Goal: Task Accomplishment & Management: Manage account settings

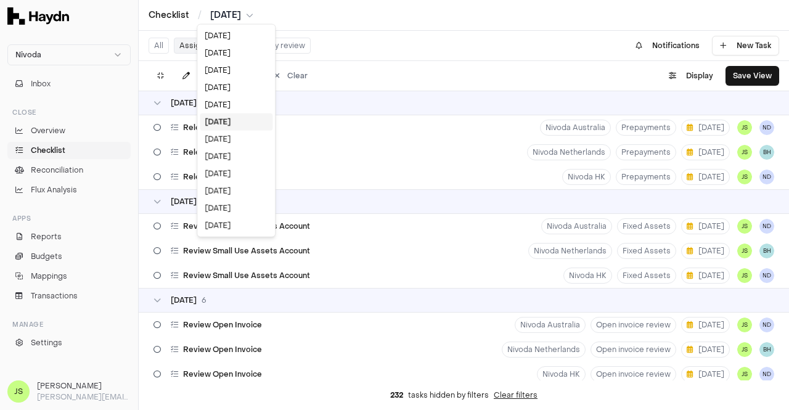
click at [231, 12] on html "Nivoda Inbox Close Overview Checklist Reconciliation Flux Analysis Apps Reports…" at bounding box center [394, 205] width 789 height 410
click at [239, 139] on div "[DATE]" at bounding box center [236, 139] width 73 height 17
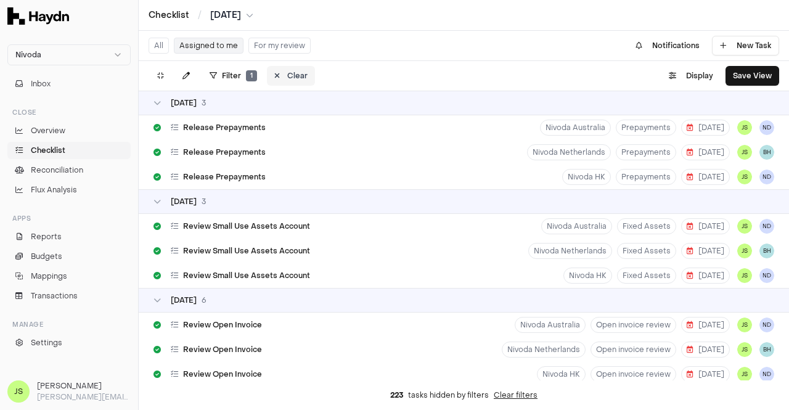
click at [281, 75] on button "Clear" at bounding box center [291, 76] width 48 height 20
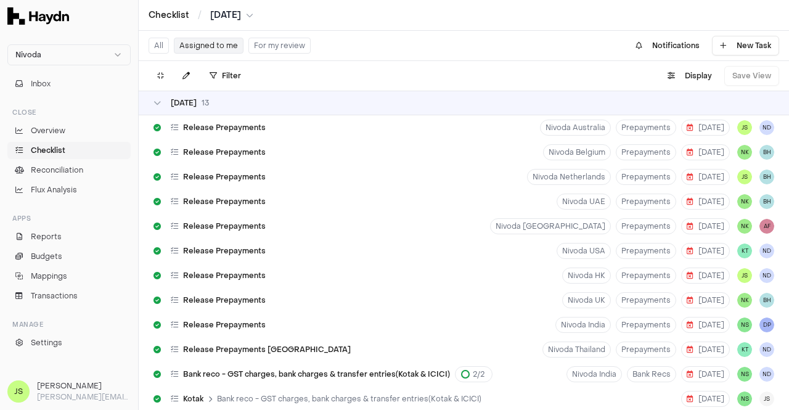
click at [210, 44] on button "Assigned to me" at bounding box center [209, 46] width 70 height 16
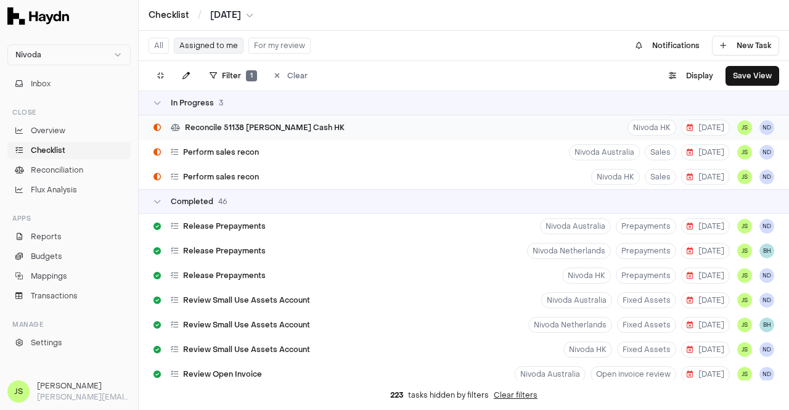
click at [249, 125] on span "Reconcile 51138 [PERSON_NAME] Cash HK" at bounding box center [265, 128] width 160 height 10
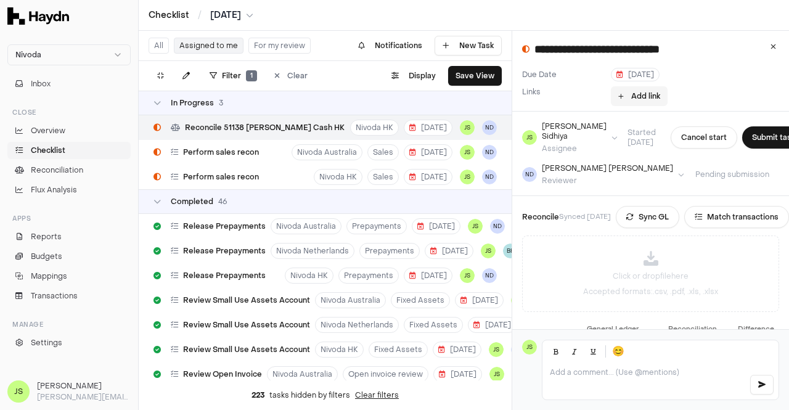
click at [636, 96] on button "Add link" at bounding box center [639, 96] width 57 height 20
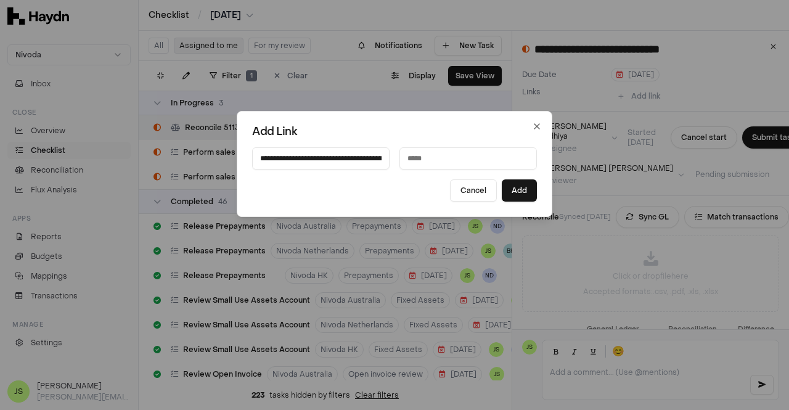
scroll to position [0, 299]
type input "**********"
click at [437, 162] on input at bounding box center [469, 158] width 138 height 22
type input "**********"
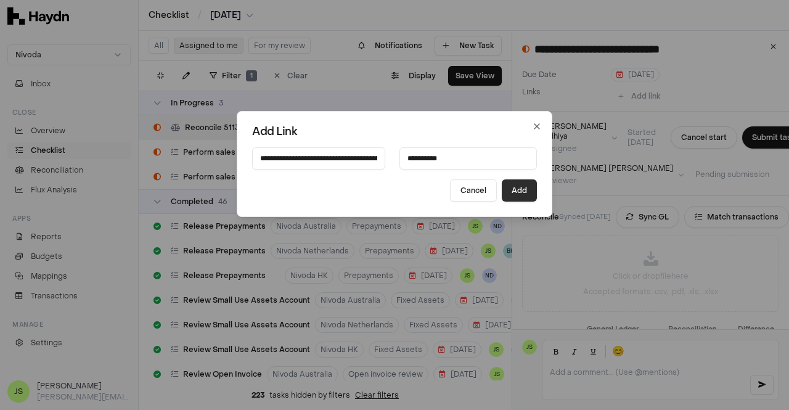
click at [514, 192] on button "Add" at bounding box center [519, 190] width 35 height 22
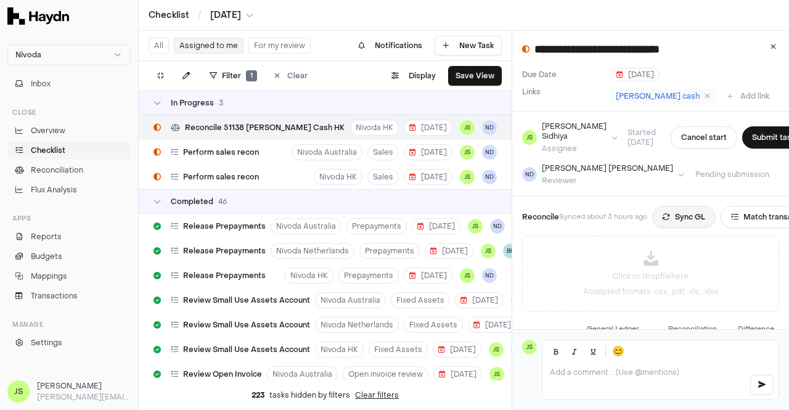
scroll to position [128, 0]
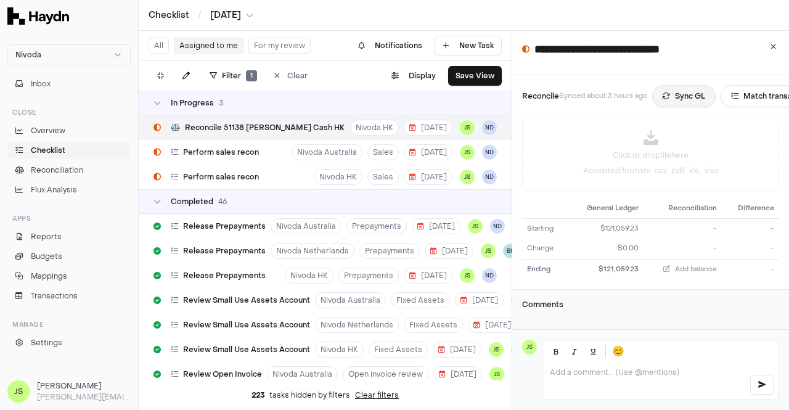
click at [686, 89] on button "Sync GL" at bounding box center [684, 96] width 64 height 22
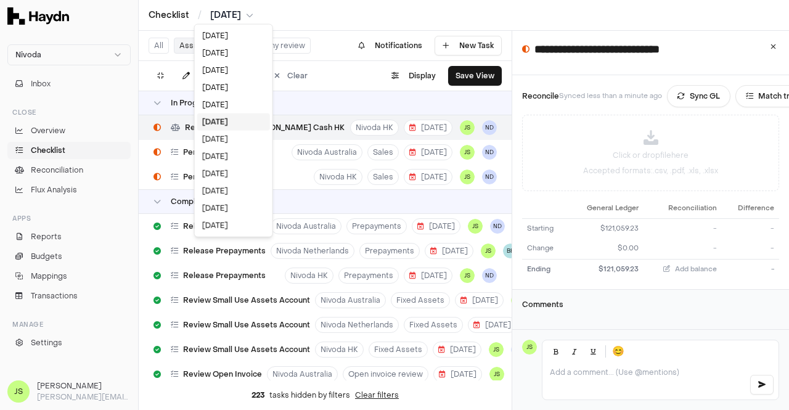
click at [224, 17] on html "Nivoda Inbox Close Overview Checklist Reconciliation Flux Analysis Apps Reports…" at bounding box center [394, 205] width 789 height 410
click at [227, 223] on div "[DATE]" at bounding box center [233, 225] width 73 height 17
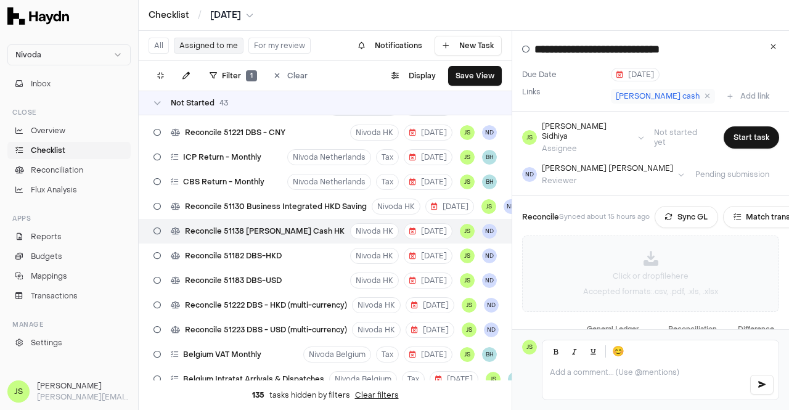
scroll to position [118, 0]
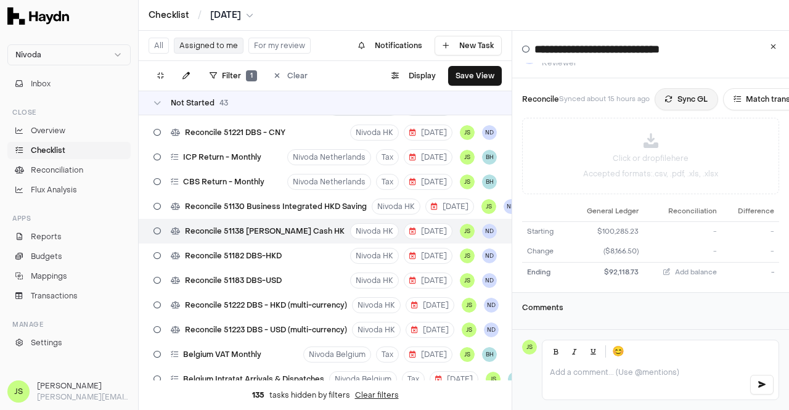
click at [677, 94] on button "Sync GL" at bounding box center [687, 99] width 64 height 22
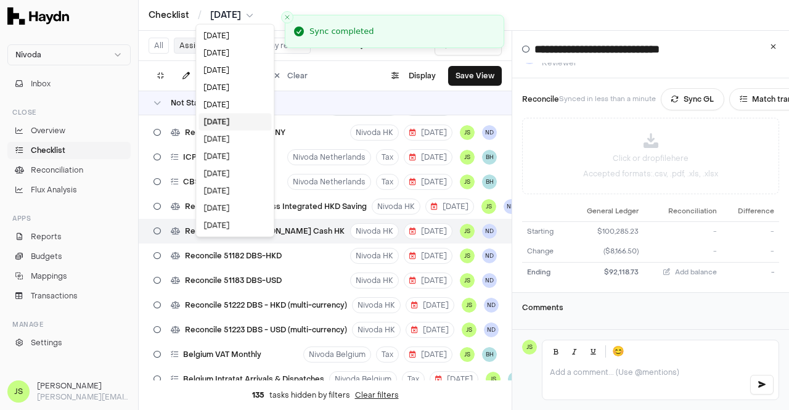
click at [227, 12] on html "Nivoda Inbox Close Overview Checklist Reconciliation Flux Analysis Apps Reports…" at bounding box center [394, 205] width 789 height 410
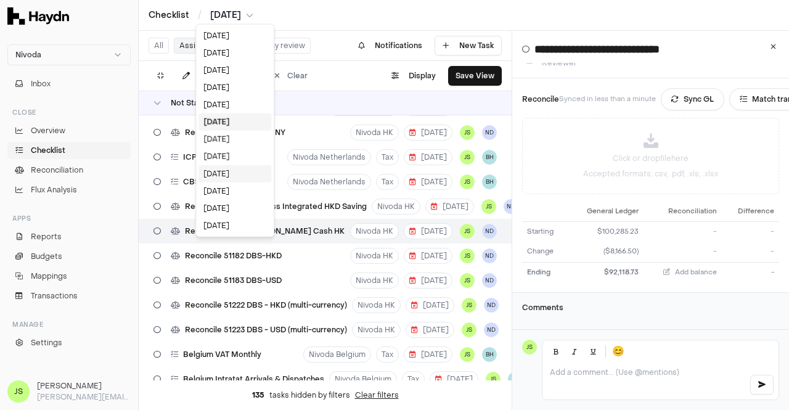
click at [229, 173] on div "Oct 2024" at bounding box center [235, 173] width 73 height 17
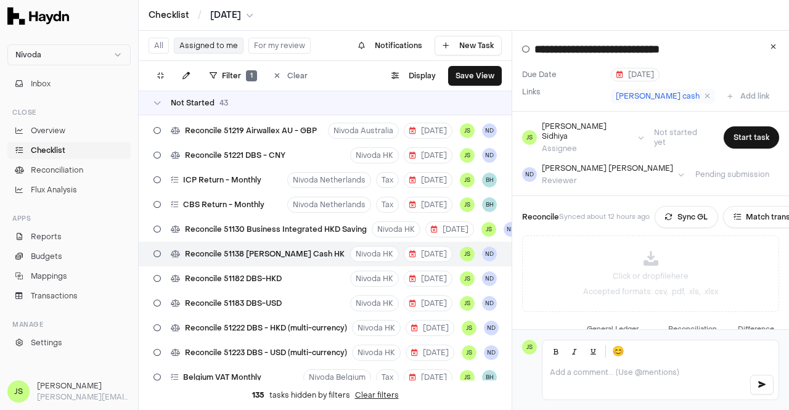
scroll to position [636, 0]
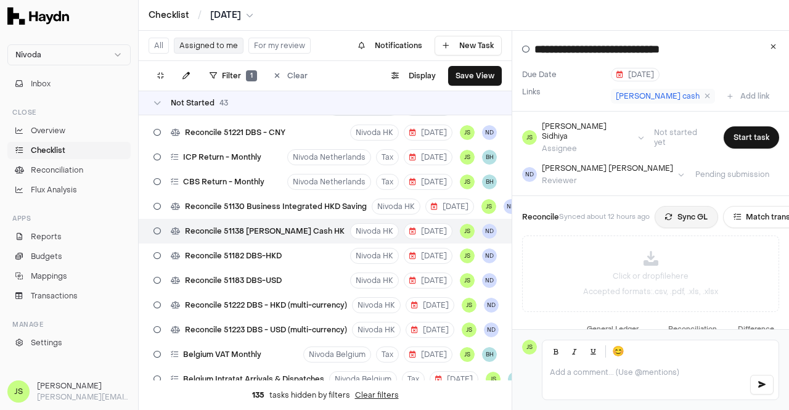
click at [676, 206] on button "Sync GL" at bounding box center [687, 217] width 64 height 22
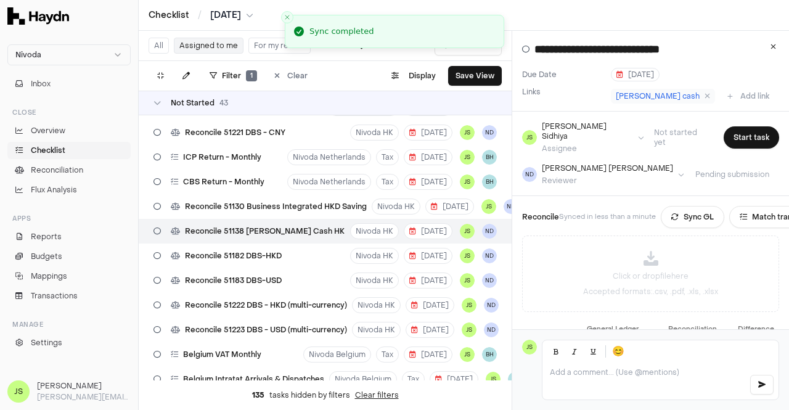
scroll to position [118, 0]
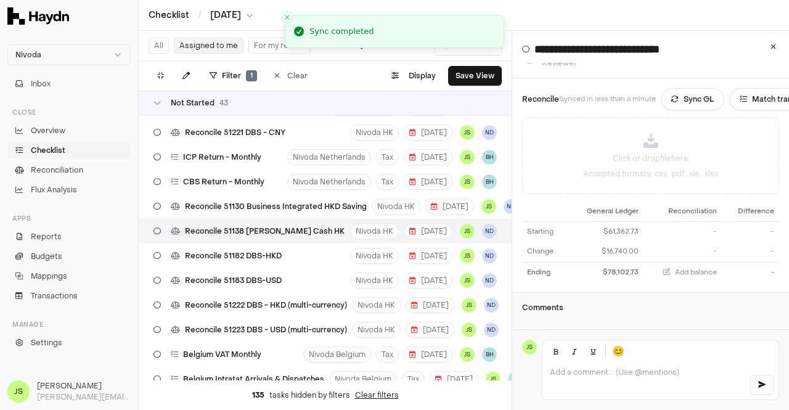
click at [226, 22] on div "Checklist / Oct 2024" at bounding box center [464, 15] width 651 height 31
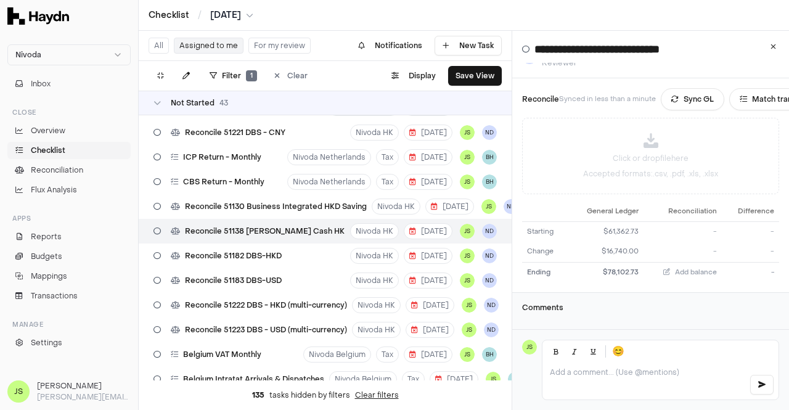
click at [229, 19] on html "Nivoda Inbox Close Overview Checklist Reconciliation Flux Analysis Apps Reports…" at bounding box center [394, 205] width 789 height 410
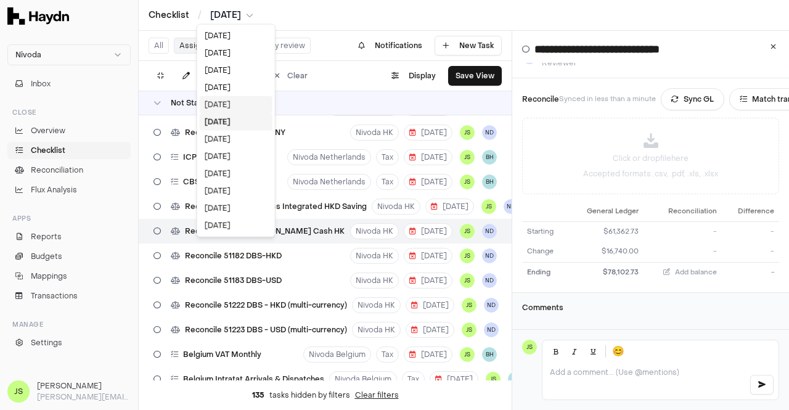
click at [236, 104] on div "Nov 2024" at bounding box center [236, 104] width 73 height 17
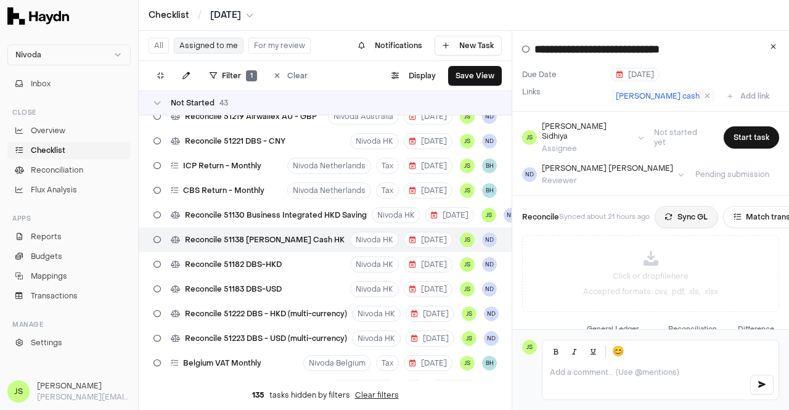
scroll to position [636, 0]
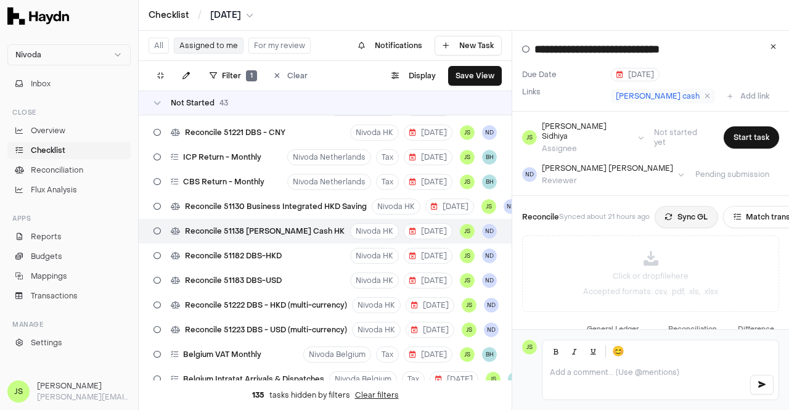
click at [669, 213] on icon at bounding box center [668, 216] width 7 height 7
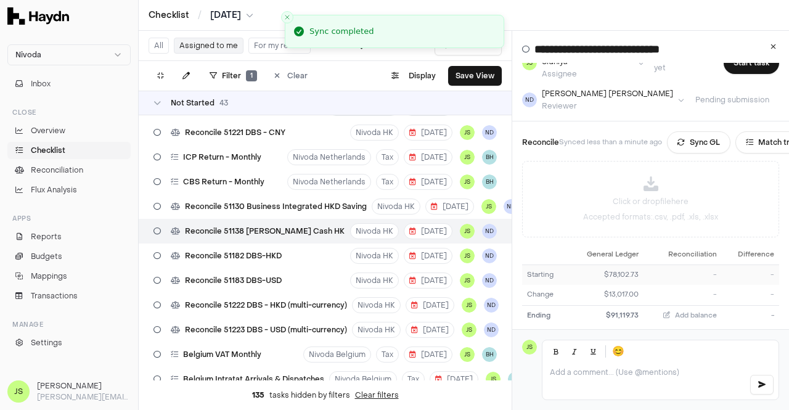
scroll to position [118, 0]
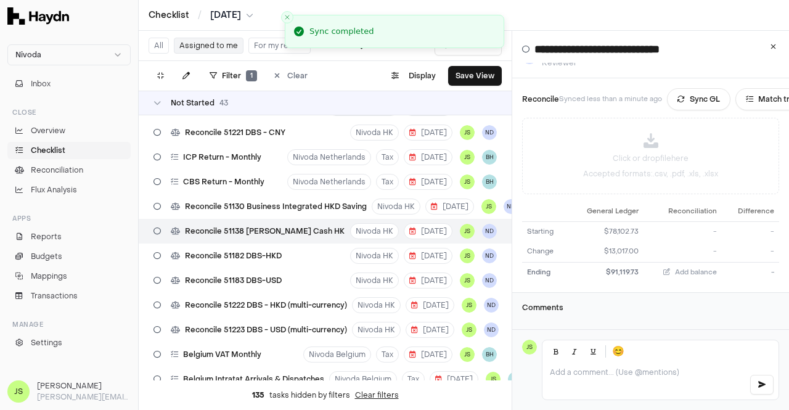
click at [216, 18] on html "Nivoda Inbox Close Overview Checklist Reconciliation Flux Analysis Apps Reports…" at bounding box center [394, 205] width 789 height 410
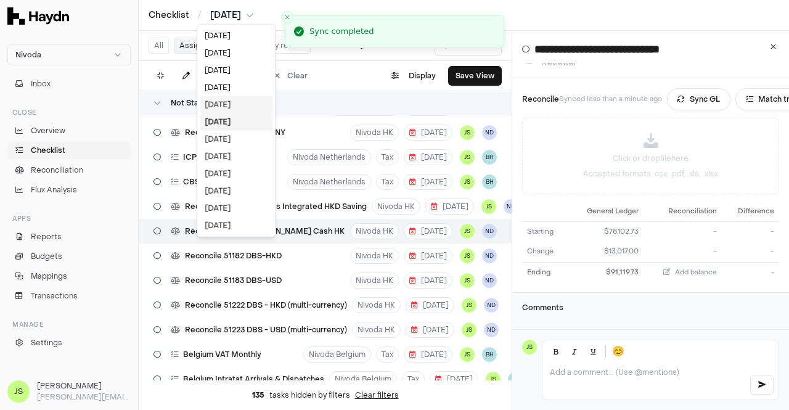
click at [223, 98] on div "Dec 2024" at bounding box center [236, 104] width 73 height 17
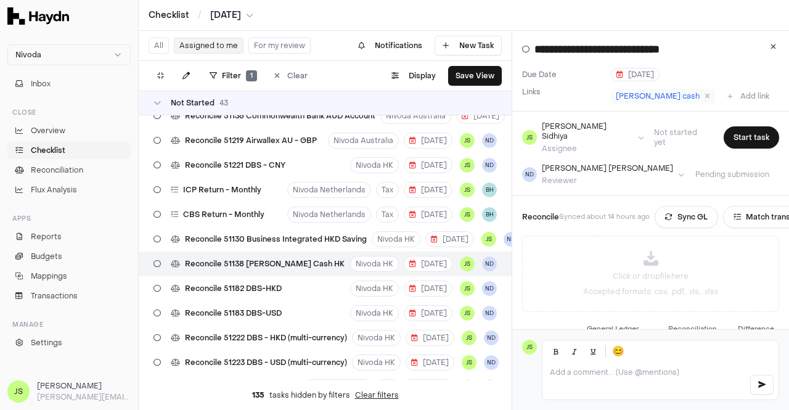
scroll to position [636, 0]
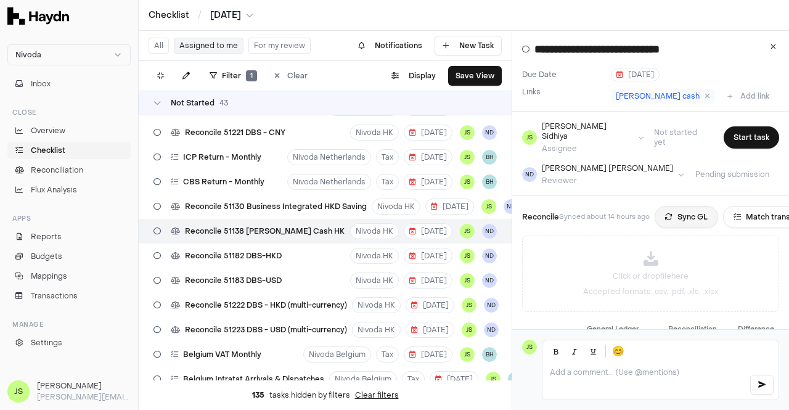
click at [677, 208] on button "Sync GL" at bounding box center [687, 217] width 64 height 22
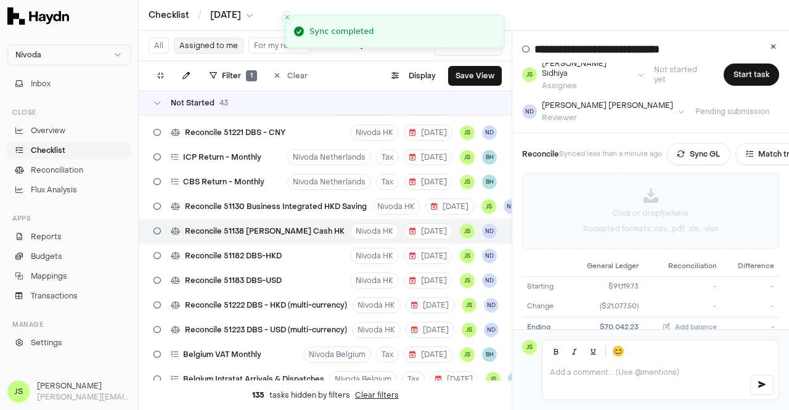
scroll to position [118, 0]
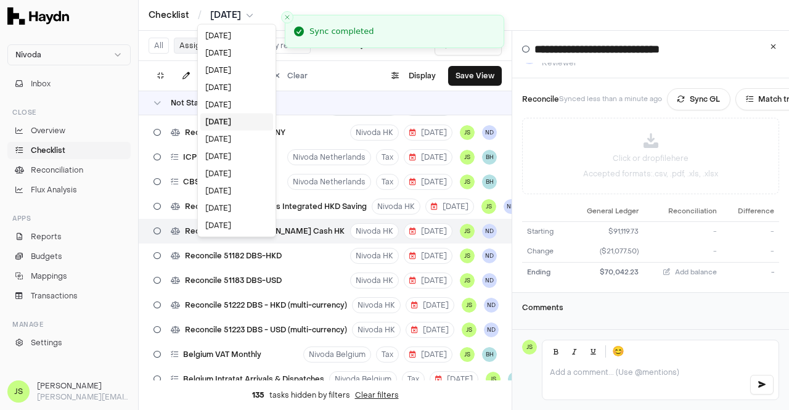
click at [218, 11] on html "Nivoda Inbox Close Overview Checklist Reconciliation Flux Analysis Apps Reports…" at bounding box center [394, 205] width 789 height 410
click at [234, 101] on div "[DATE]" at bounding box center [236, 104] width 73 height 17
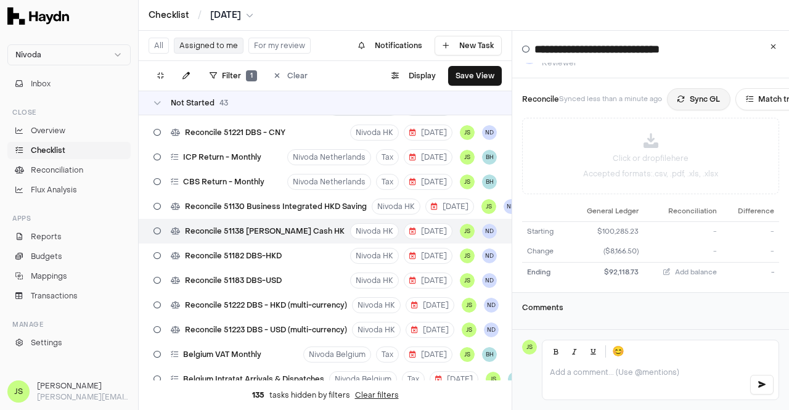
click at [693, 89] on button "Sync GL" at bounding box center [699, 99] width 64 height 22
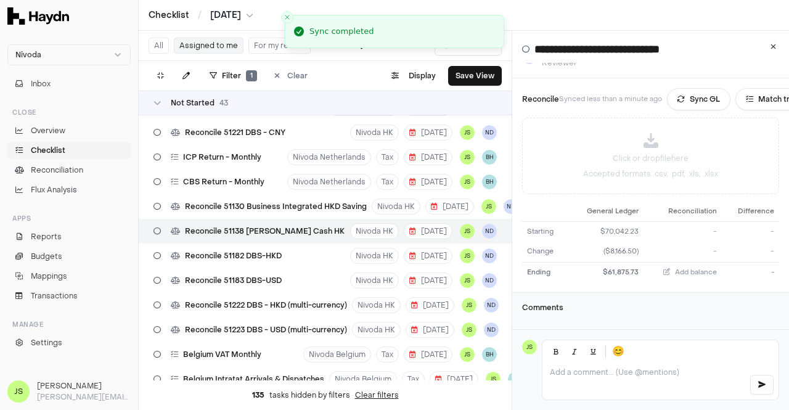
click at [219, 12] on html "Nivoda Inbox Close Overview Checklist Reconciliation Flux Analysis Apps Reports…" at bounding box center [394, 205] width 789 height 410
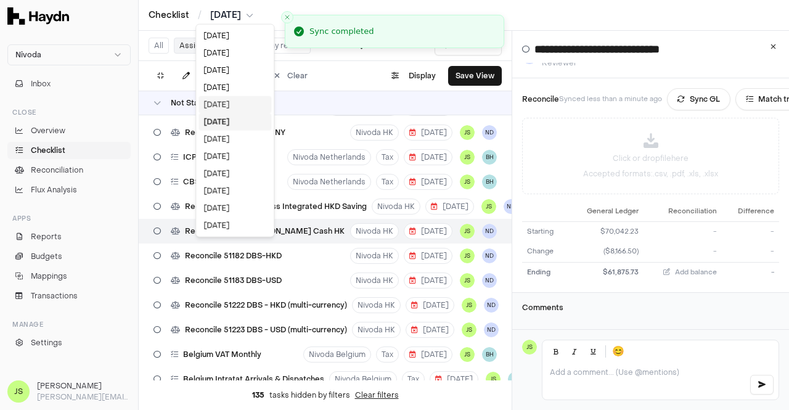
click at [222, 101] on div "[DATE]" at bounding box center [235, 104] width 73 height 17
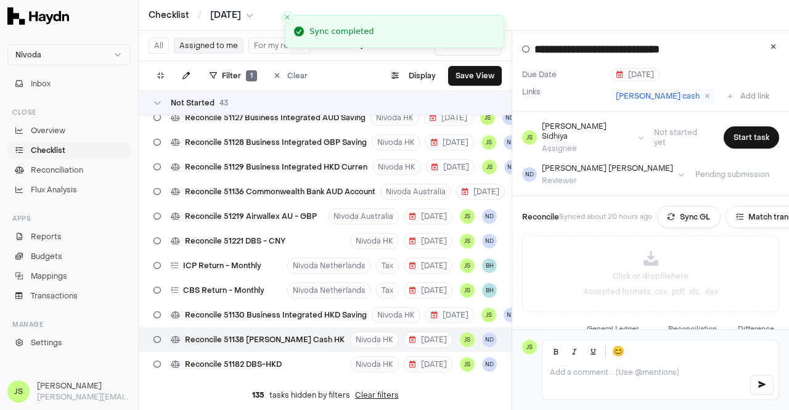
scroll to position [636, 0]
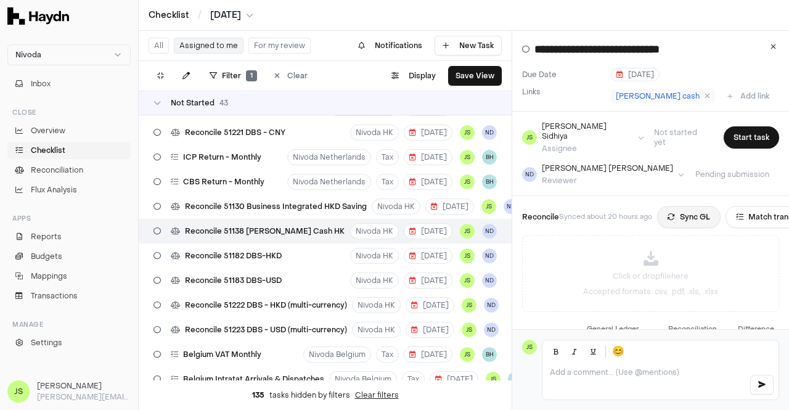
click at [692, 206] on button "Sync GL" at bounding box center [689, 217] width 64 height 22
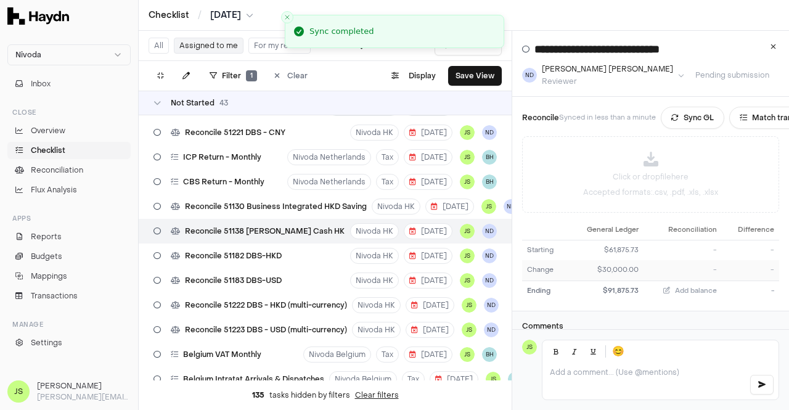
scroll to position [118, 0]
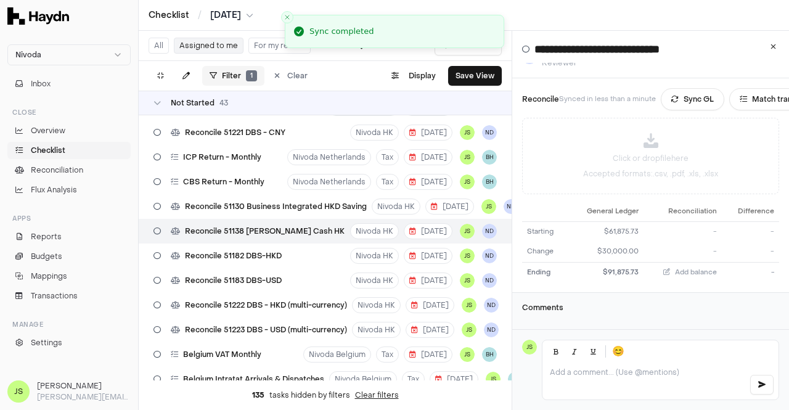
click at [226, 79] on html "Nivoda Inbox Close Overview Checklist Reconciliation Flux Analysis Apps Reports…" at bounding box center [394, 205] width 789 height 410
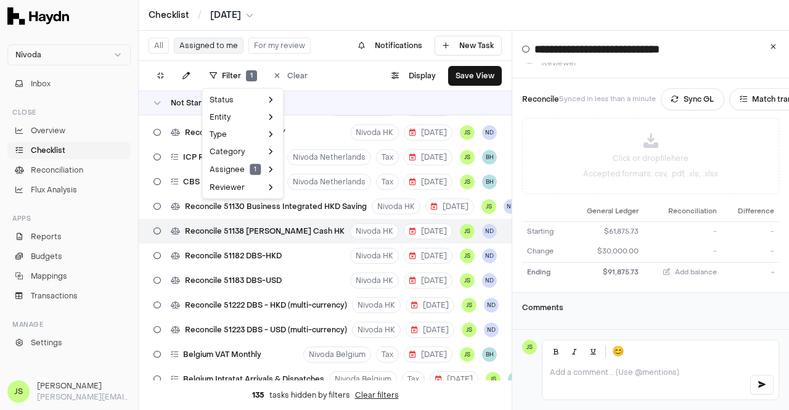
click at [237, 20] on html "Nivoda Inbox Close Overview Checklist Reconciliation Flux Analysis Apps Reports…" at bounding box center [394, 205] width 789 height 410
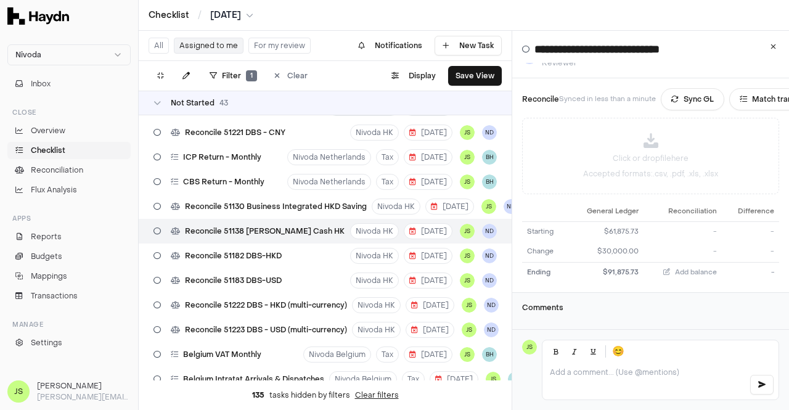
click at [237, 19] on html "Nivoda Inbox Close Overview Checklist Reconciliation Flux Analysis Apps Reports…" at bounding box center [394, 205] width 789 height 410
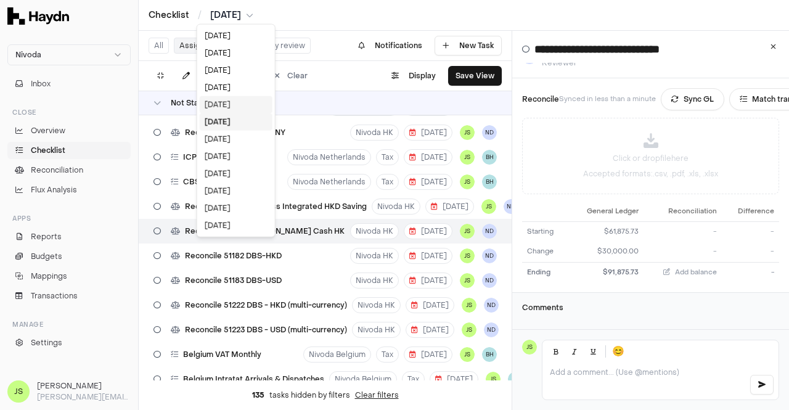
click at [226, 99] on div "[DATE]" at bounding box center [236, 104] width 73 height 17
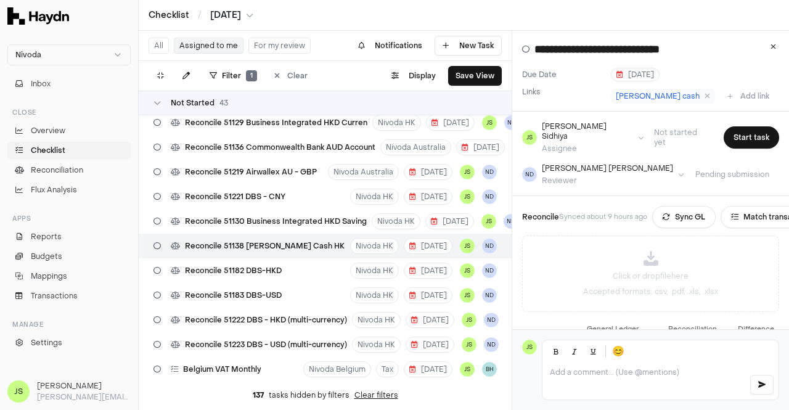
scroll to position [636, 0]
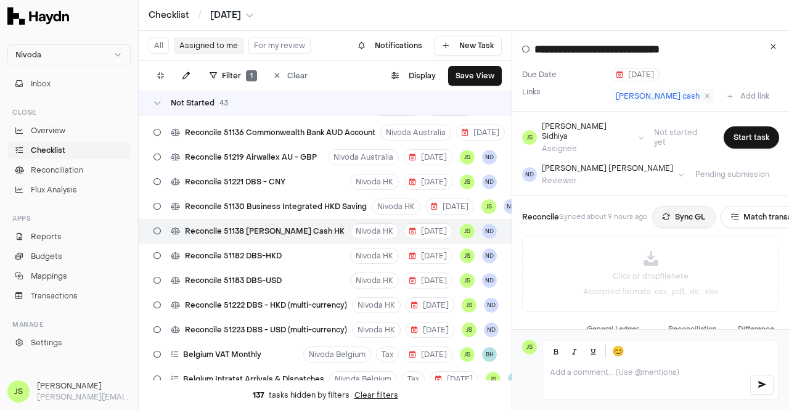
click at [675, 206] on button "Sync GL" at bounding box center [684, 217] width 64 height 22
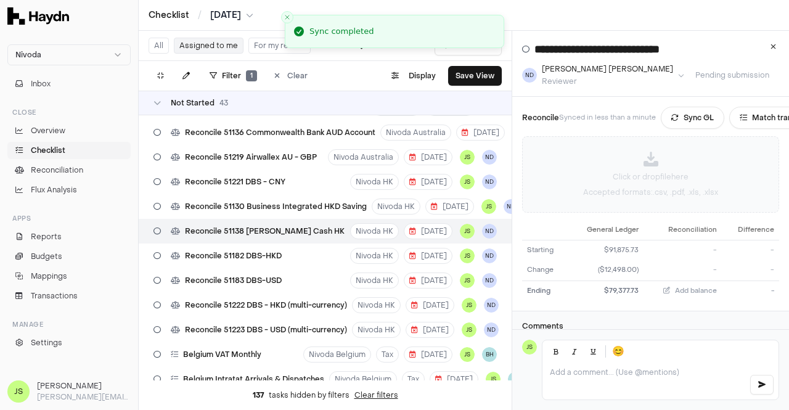
scroll to position [118, 0]
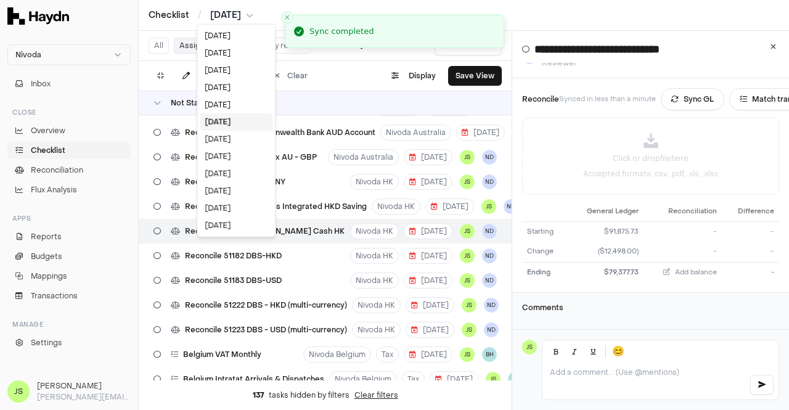
click at [229, 17] on html "Nivoda Inbox Close Overview Checklist Reconciliation Flux Analysis Apps Reports…" at bounding box center [394, 205] width 789 height 410
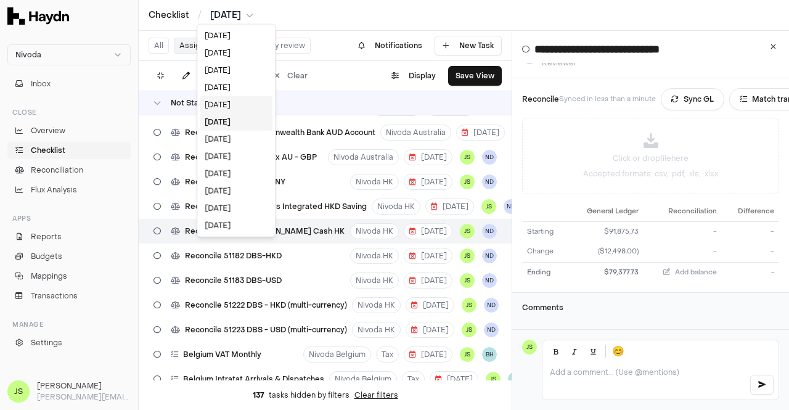
click at [236, 101] on div "[DATE]" at bounding box center [236, 104] width 73 height 17
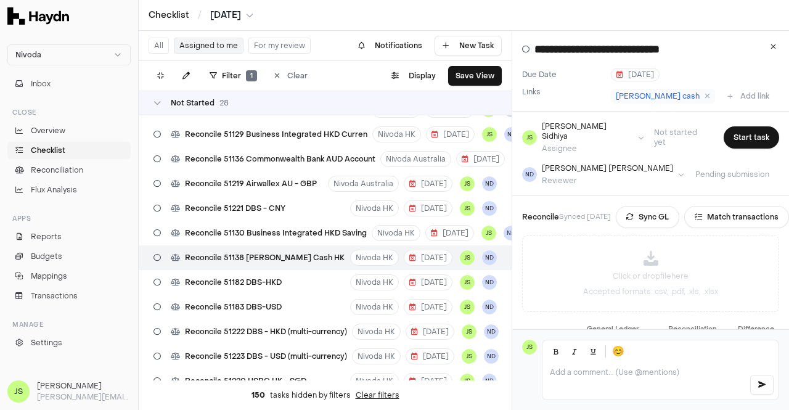
scroll to position [316, 0]
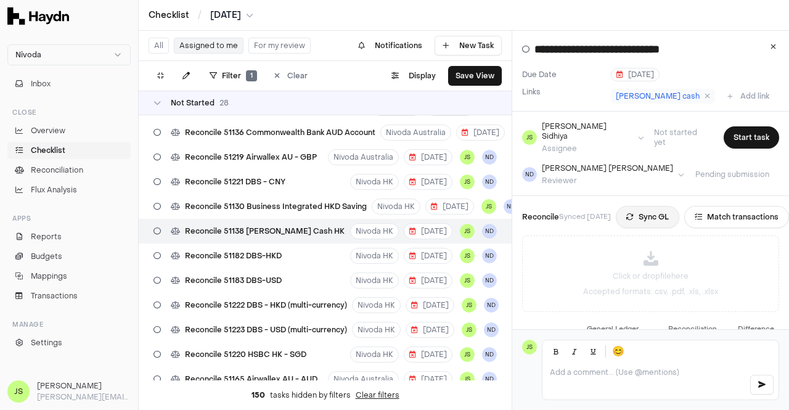
click at [649, 206] on button "Sync GL" at bounding box center [648, 217] width 64 height 22
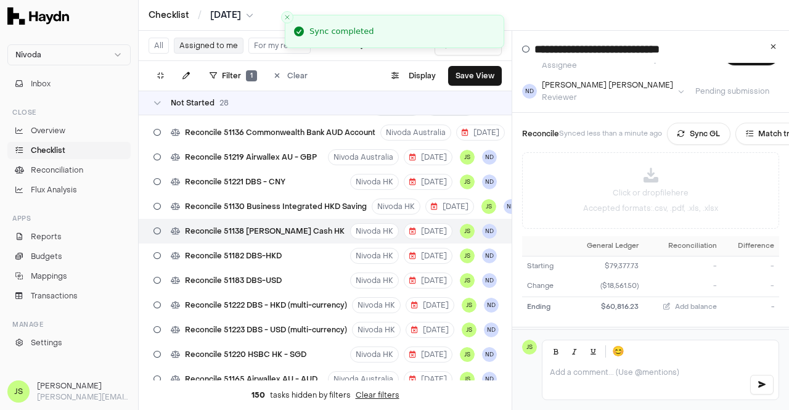
scroll to position [118, 0]
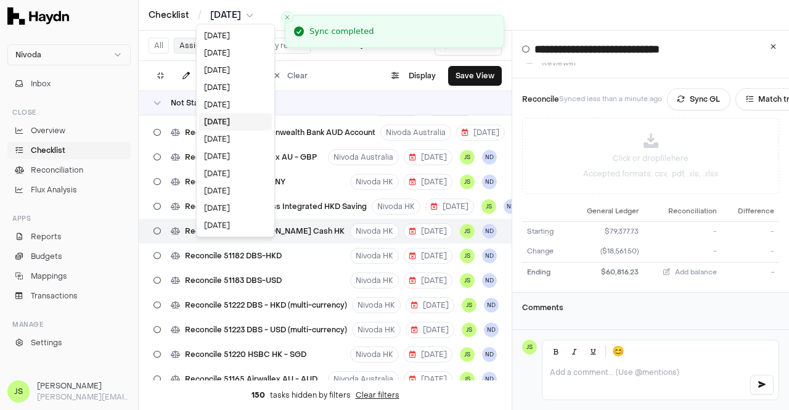
click at [220, 13] on html "Nivoda Inbox Close Overview Checklist Reconciliation Flux Analysis Apps Reports…" at bounding box center [394, 205] width 789 height 410
click at [224, 104] on div "[DATE]" at bounding box center [235, 104] width 73 height 17
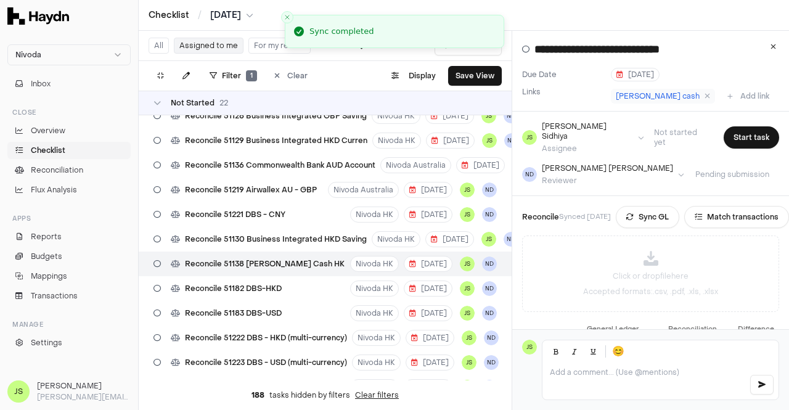
scroll to position [168, 0]
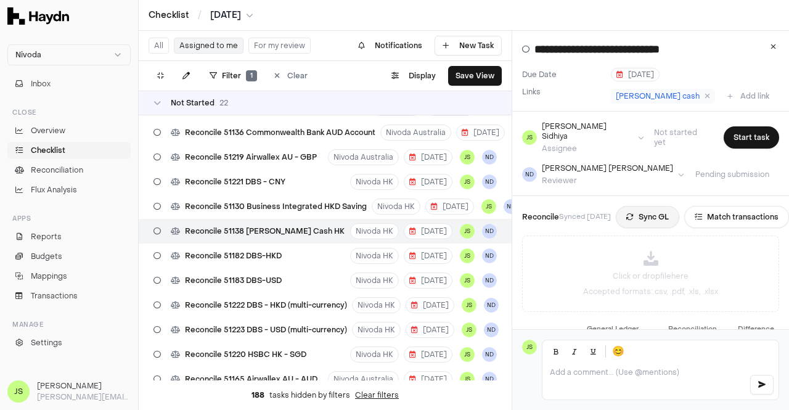
click at [665, 206] on button "Sync GL" at bounding box center [648, 217] width 64 height 22
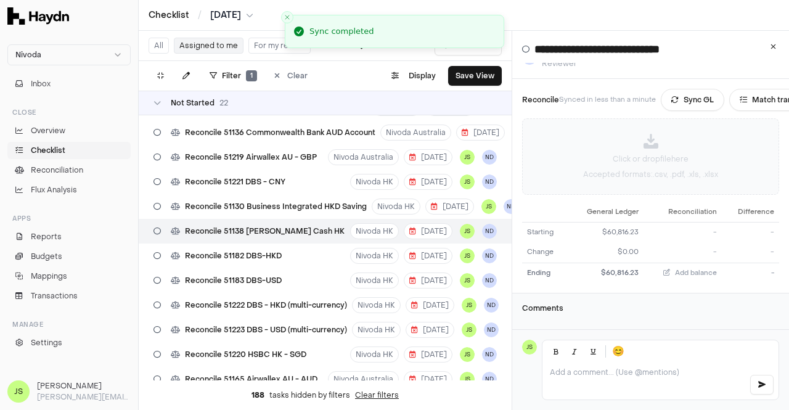
scroll to position [118, 0]
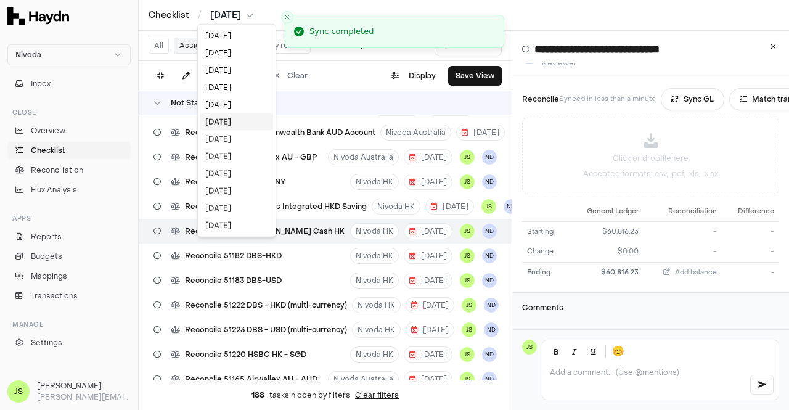
click at [236, 20] on html "Nivoda Inbox Close Overview Checklist Reconciliation Flux Analysis Apps Reports…" at bounding box center [394, 205] width 789 height 410
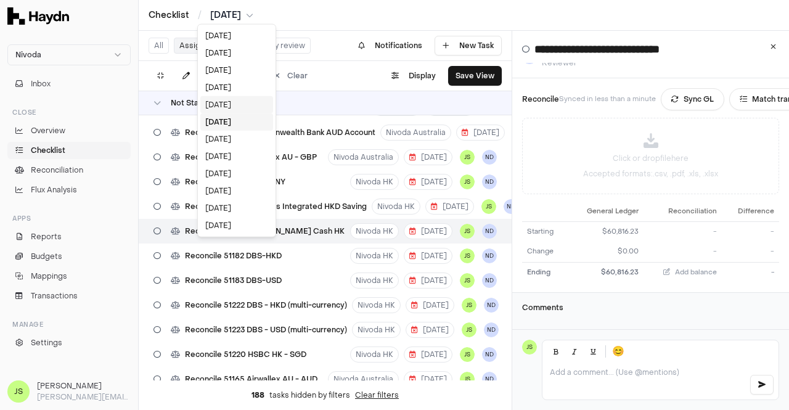
click at [226, 101] on div "[DATE]" at bounding box center [236, 104] width 73 height 17
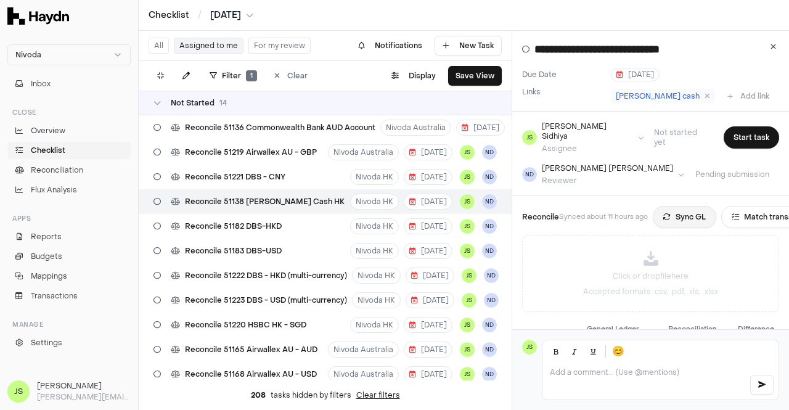
click at [680, 208] on button "Sync GL" at bounding box center [685, 217] width 64 height 22
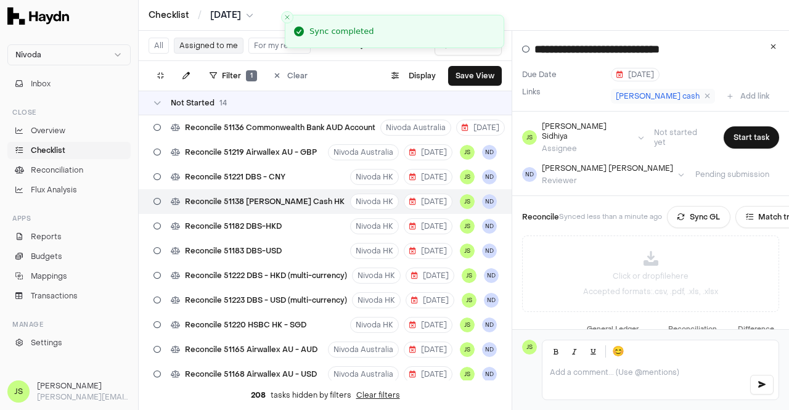
scroll to position [118, 0]
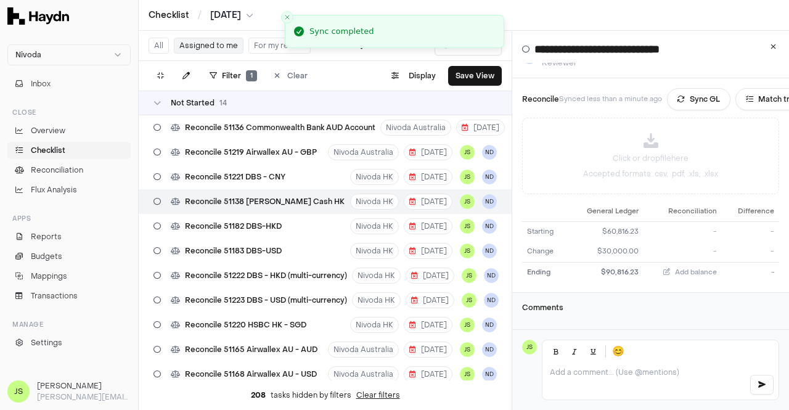
click at [215, 18] on html "Nivoda Inbox Close Overview Checklist Reconciliation Flux Analysis Apps Reports…" at bounding box center [394, 205] width 789 height 410
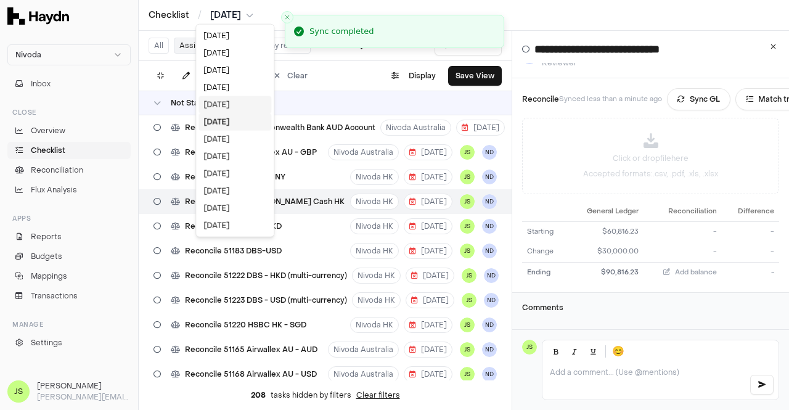
click at [218, 107] on div "[DATE]" at bounding box center [235, 104] width 73 height 17
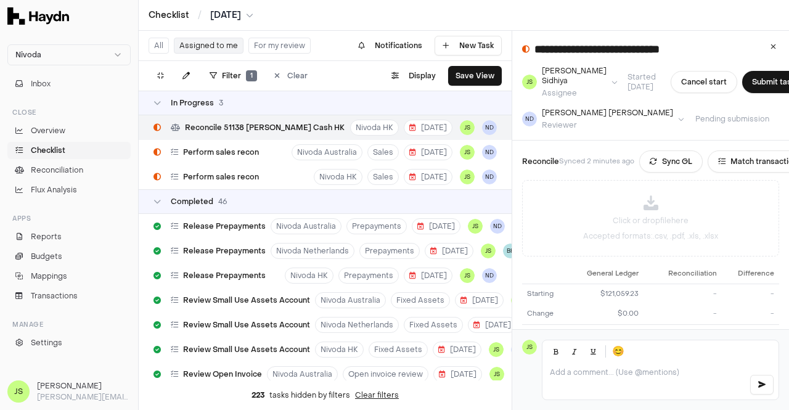
scroll to position [4, 0]
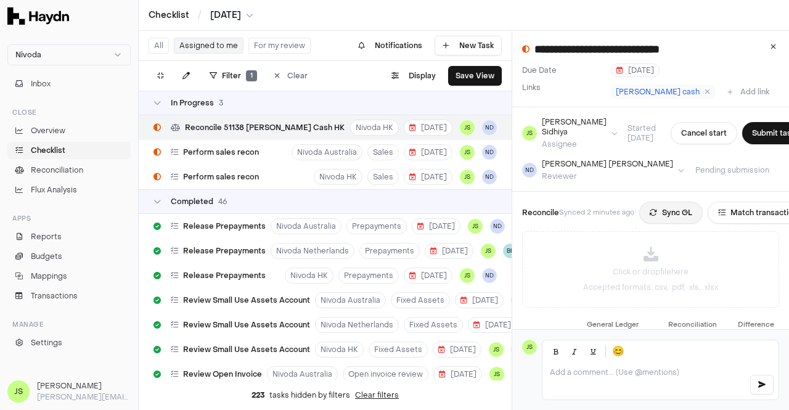
click at [654, 209] on icon at bounding box center [653, 212] width 7 height 7
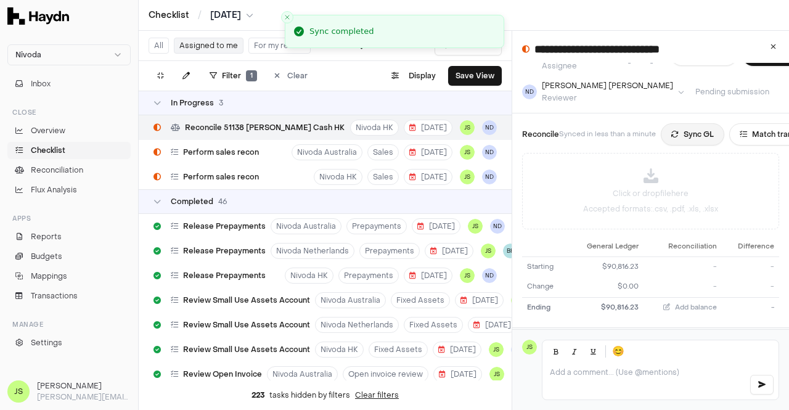
scroll to position [128, 0]
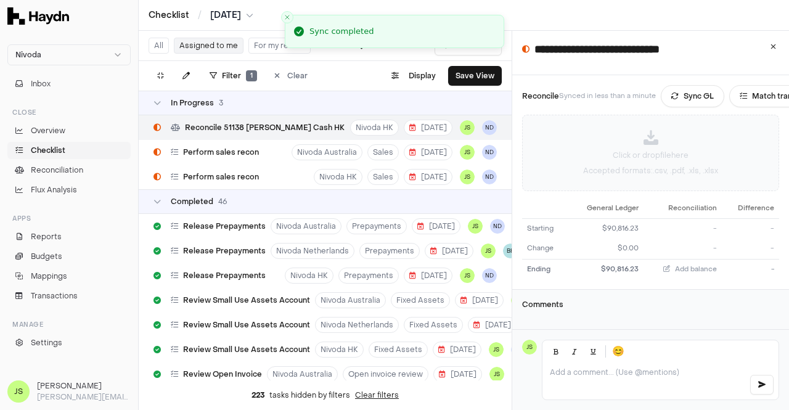
click at [647, 166] on p "Accepted formats: .csv, .pdf, .xls, .xlsx" at bounding box center [650, 171] width 135 height 10
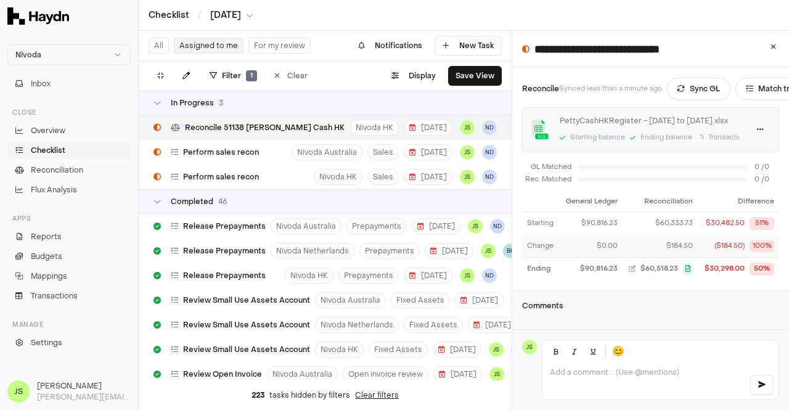
scroll to position [138, 0]
click at [755, 118] on html "Nivoda Inbox Close Overview Checklist Reconciliation Flux Analysis Apps Reports…" at bounding box center [394, 205] width 789 height 410
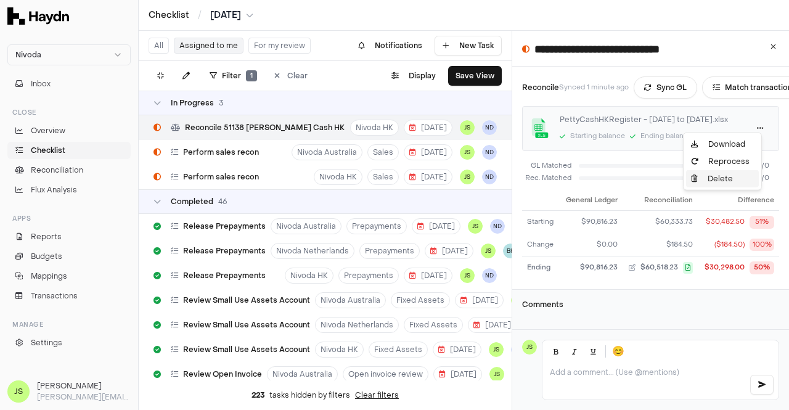
click at [710, 175] on div "Delete" at bounding box center [722, 178] width 73 height 17
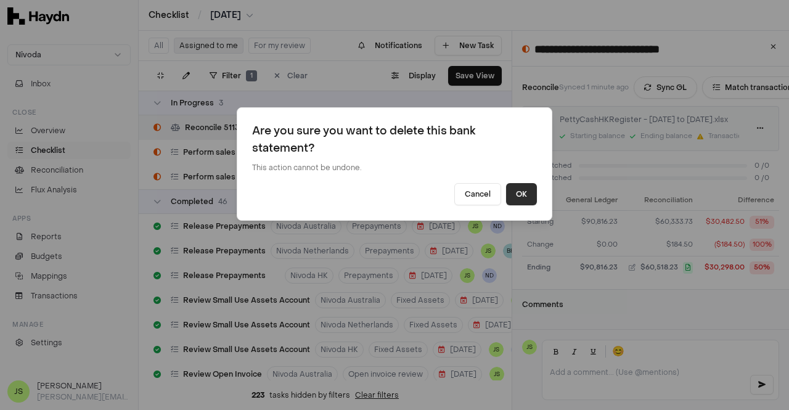
click at [525, 200] on button "OK" at bounding box center [521, 194] width 31 height 22
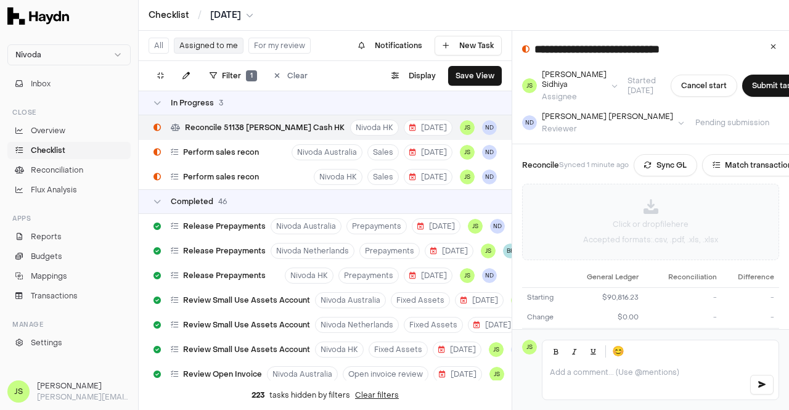
scroll to position [0, 0]
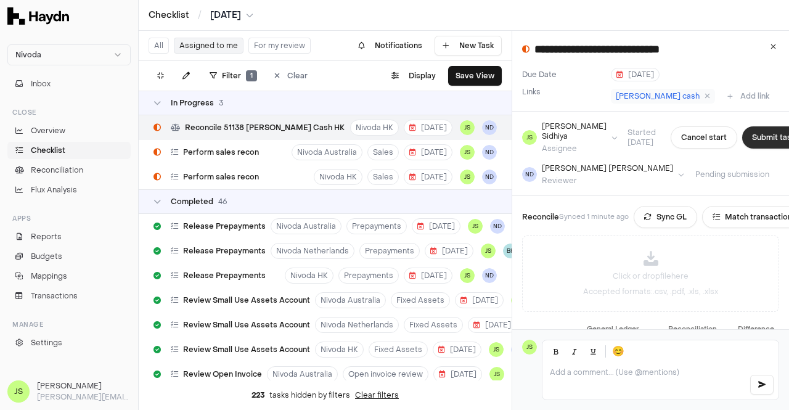
click at [742, 139] on button "Submit task" at bounding box center [773, 137] width 63 height 22
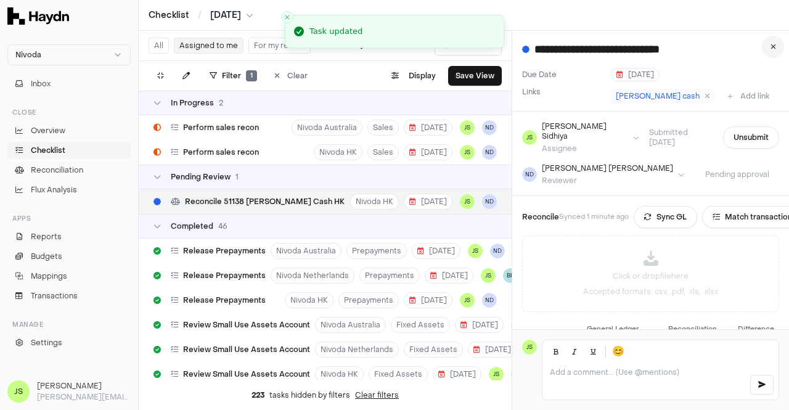
click at [773, 47] on icon at bounding box center [774, 46] width 6 height 7
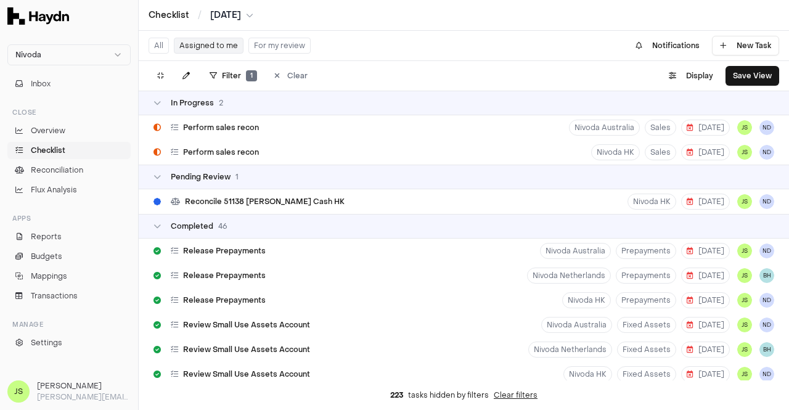
click at [218, 44] on button "Assigned to me" at bounding box center [209, 46] width 70 height 16
click at [245, 17] on html "Nivoda Inbox Close Overview Checklist Reconciliation Flux Analysis Apps Reports…" at bounding box center [394, 205] width 789 height 410
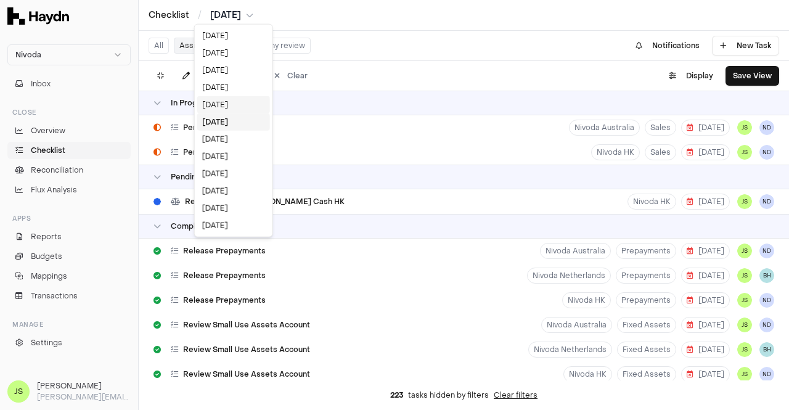
click at [222, 102] on div "[DATE]" at bounding box center [233, 104] width 73 height 17
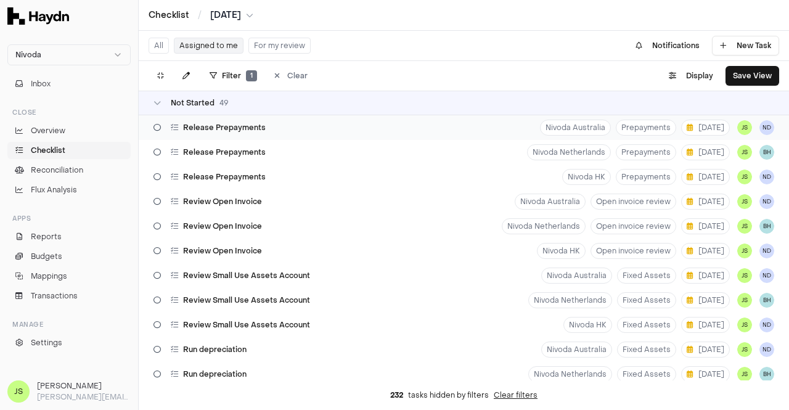
click at [279, 126] on div "Release Prepayments Nivoda Australia Prepayments 1 Sep JS ND" at bounding box center [464, 127] width 651 height 25
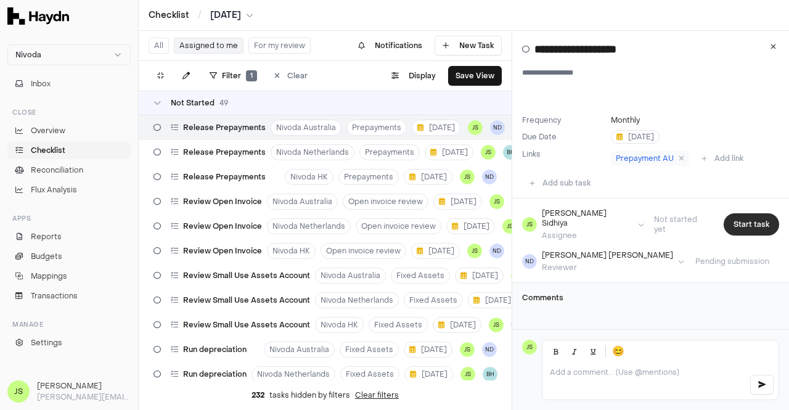
click at [735, 214] on button "Start task" at bounding box center [751, 224] width 55 height 22
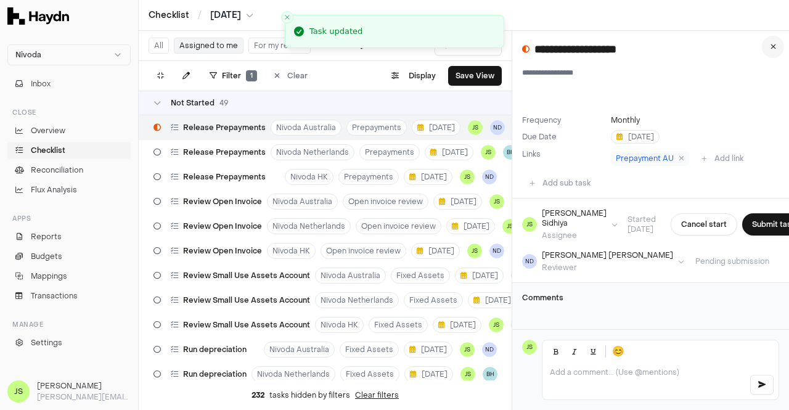
click at [777, 51] on button at bounding box center [773, 47] width 22 height 22
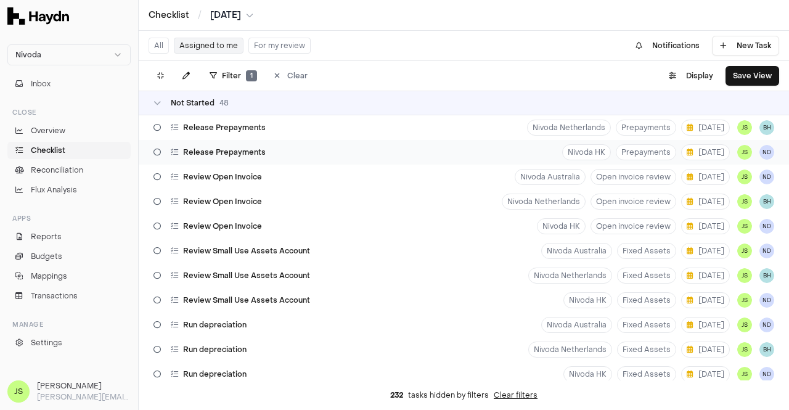
click at [229, 147] on span "Release Prepayments" at bounding box center [224, 152] width 83 height 10
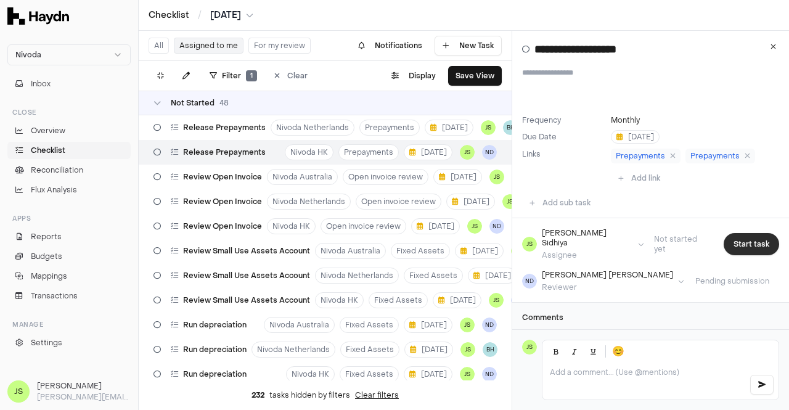
click at [753, 236] on button "Start task" at bounding box center [751, 244] width 55 height 22
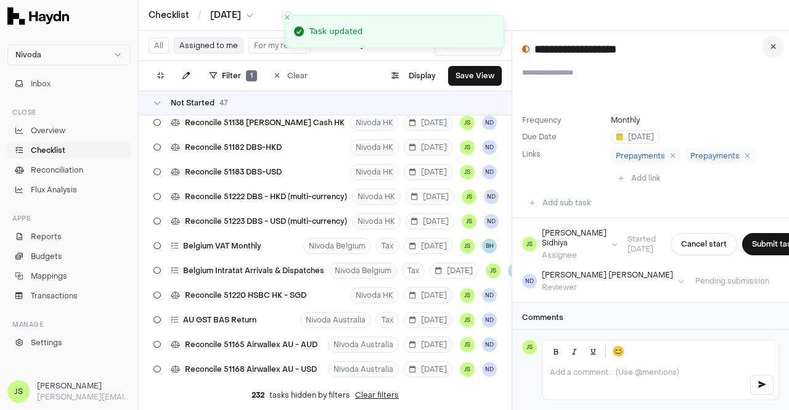
click at [769, 49] on button at bounding box center [773, 47] width 22 height 22
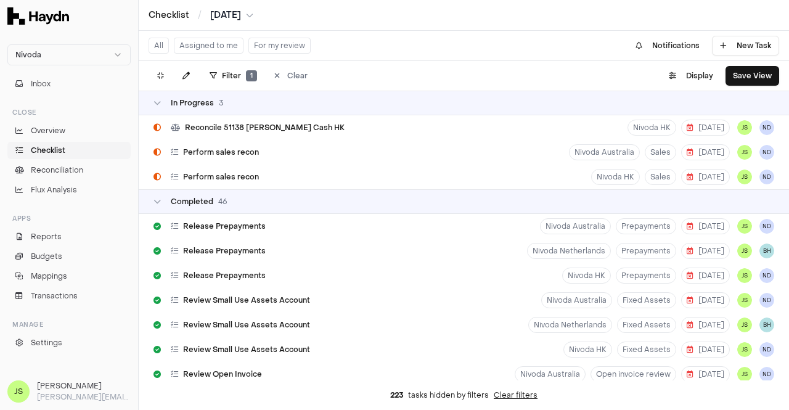
click at [239, 17] on html "Nivoda Inbox Close Overview Checklist Reconciliation Flux Analysis Apps Reports…" at bounding box center [394, 205] width 789 height 410
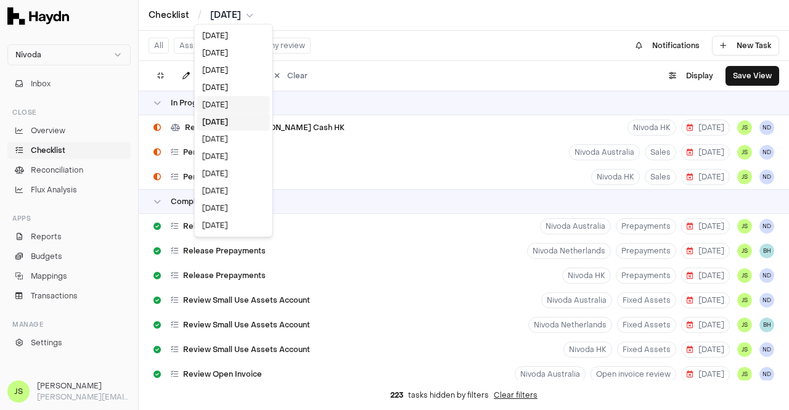
click at [218, 109] on div "[DATE]" at bounding box center [233, 104] width 73 height 17
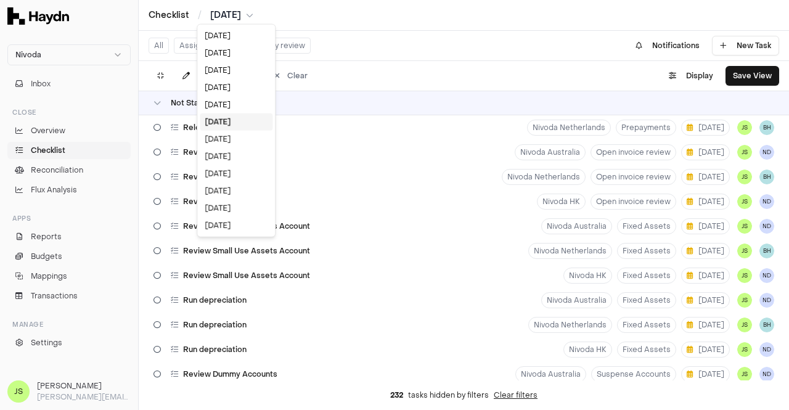
click at [245, 14] on html "Nivoda Inbox Close Overview Checklist Reconciliation Flux Analysis Apps Reports…" at bounding box center [394, 205] width 789 height 410
click at [210, 134] on div "[DATE]" at bounding box center [236, 139] width 73 height 17
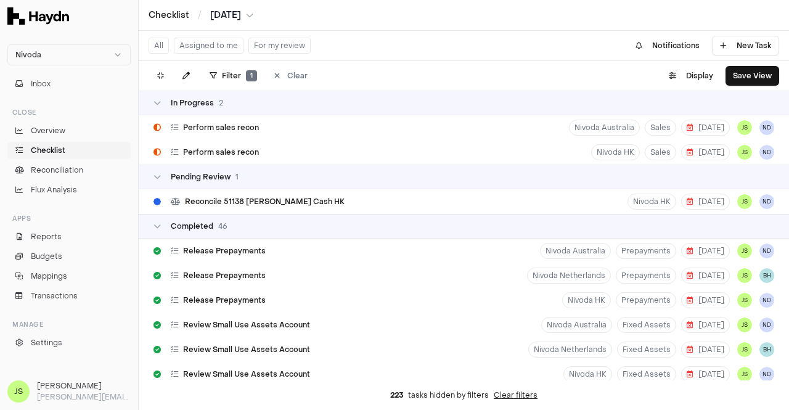
click at [224, 22] on div "Checklist / [DATE]" at bounding box center [464, 15] width 651 height 31
click at [223, 16] on html "Nivoda Inbox Close Overview Checklist Reconciliation Flux Analysis Apps Reports…" at bounding box center [394, 205] width 789 height 410
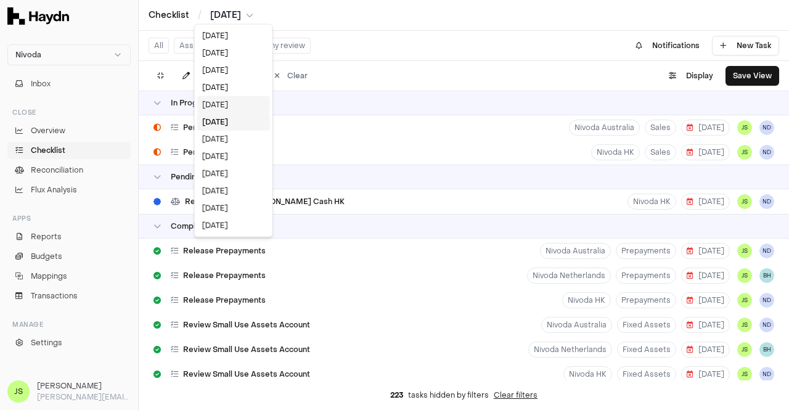
click at [221, 111] on div "[DATE]" at bounding box center [233, 104] width 73 height 17
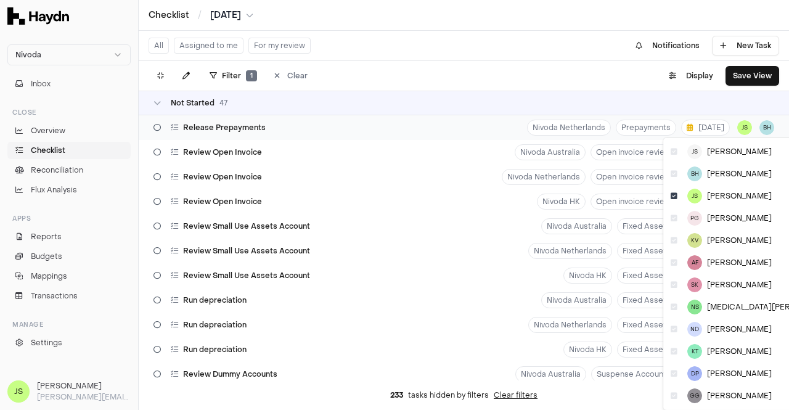
click at [731, 128] on html "Nivoda Inbox Close Overview Checklist Reconciliation Flux Analysis Apps Reports…" at bounding box center [394, 205] width 789 height 410
click at [674, 195] on icon at bounding box center [674, 195] width 7 height 7
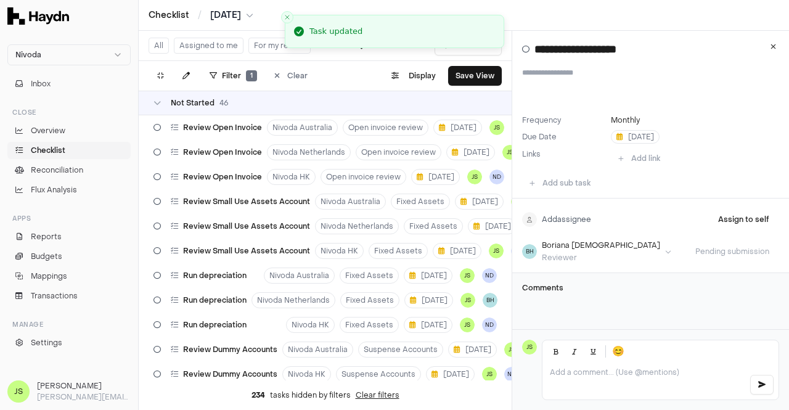
click at [563, 221] on html "Nivoda Inbox Close Overview Checklist Reconciliation Flux Analysis Apps Reports…" at bounding box center [394, 205] width 789 height 410
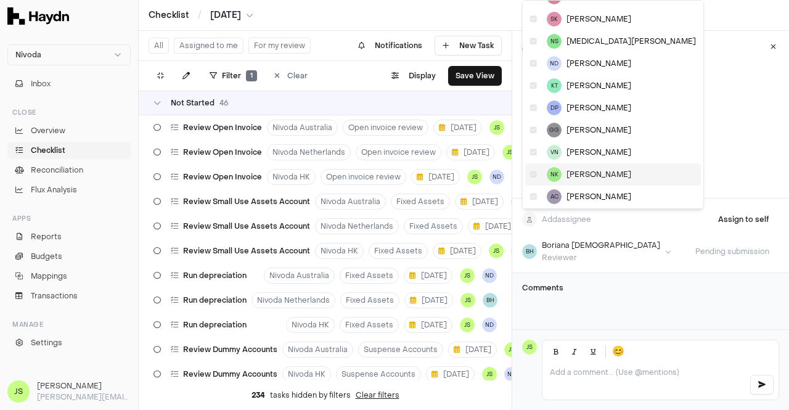
scroll to position [129, 0]
click at [586, 175] on span "[PERSON_NAME]" at bounding box center [599, 173] width 65 height 10
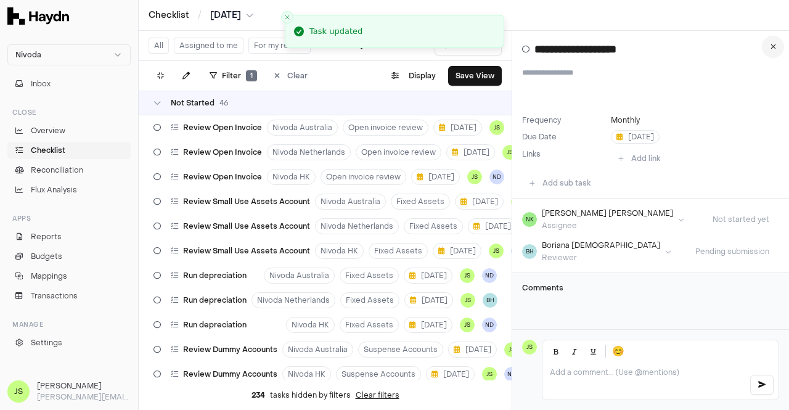
click at [772, 46] on icon at bounding box center [774, 46] width 6 height 7
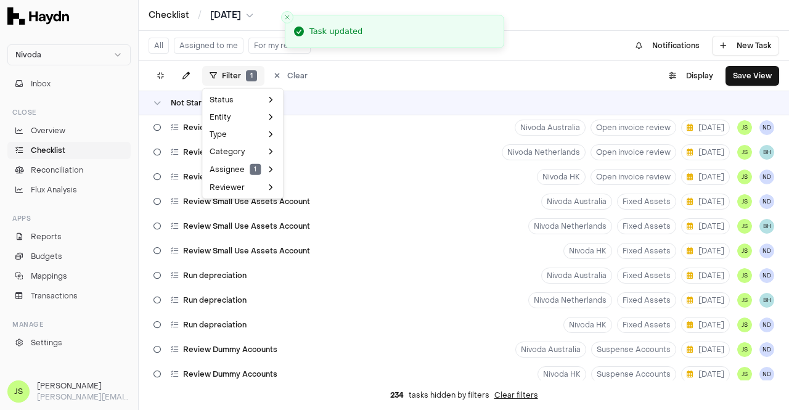
click at [226, 78] on html "Nivoda Inbox Close Overview Checklist Reconciliation Flux Analysis Apps Reports…" at bounding box center [394, 205] width 789 height 410
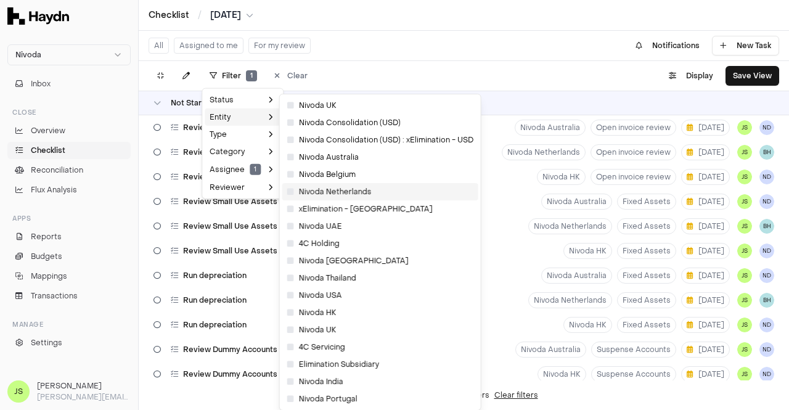
click at [331, 191] on span "Nivoda Netherlands" at bounding box center [329, 192] width 84 height 10
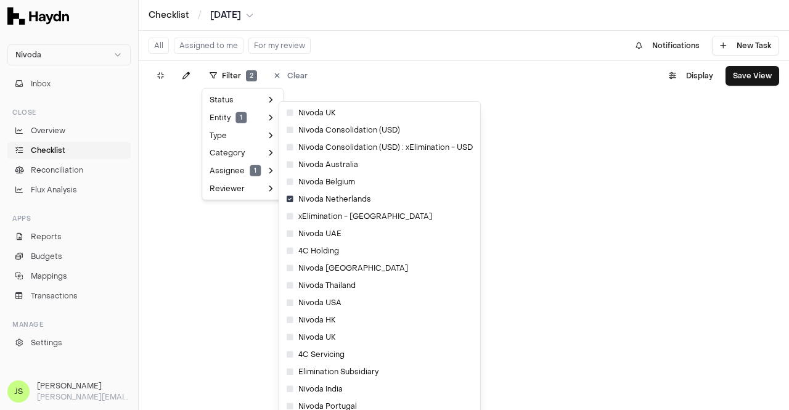
scroll to position [6, 0]
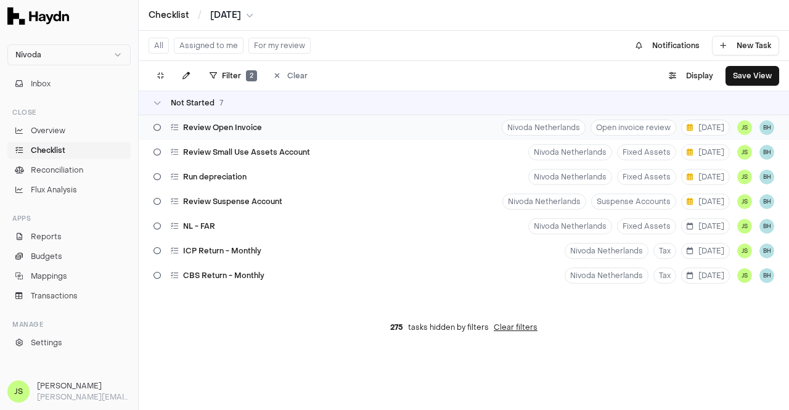
click at [735, 126] on html "Nivoda Inbox Close Overview Checklist Reconciliation Flux Analysis Apps Reports…" at bounding box center [394, 205] width 789 height 410
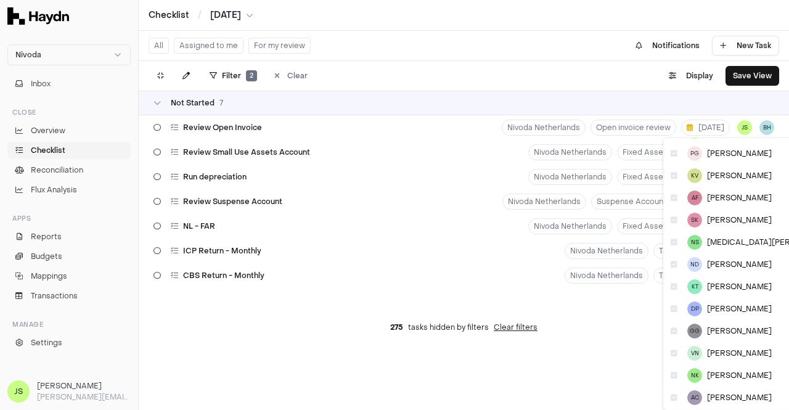
scroll to position [65, 0]
click at [672, 371] on icon at bounding box center [674, 374] width 7 height 7
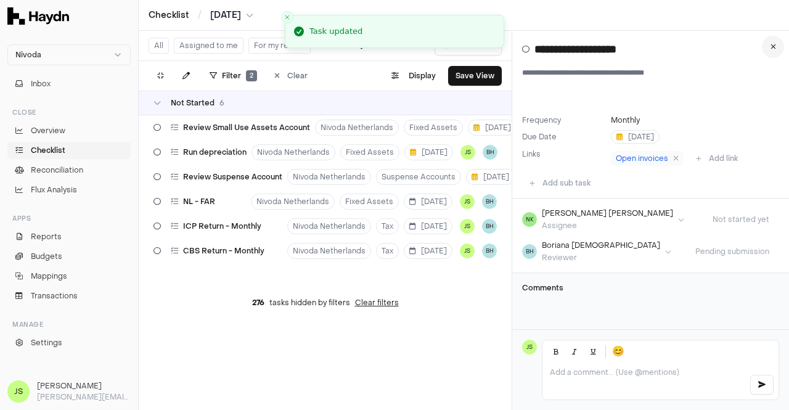
click at [778, 47] on button at bounding box center [773, 47] width 22 height 22
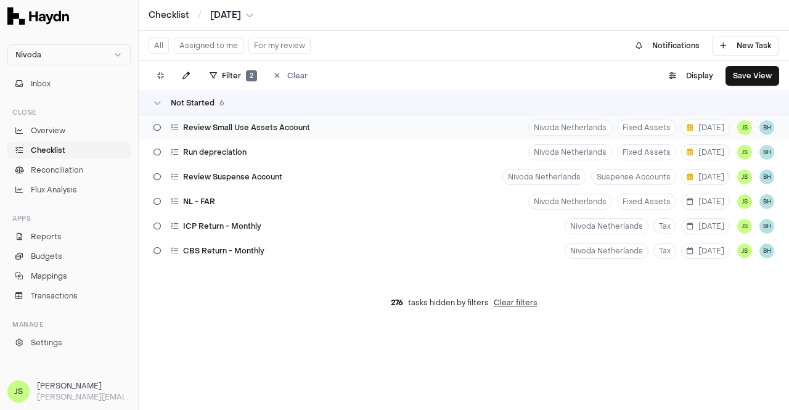
click at [734, 125] on html "Nivoda Inbox Close Overview Checklist Reconciliation Flux Analysis Apps Reports…" at bounding box center [394, 205] width 789 height 410
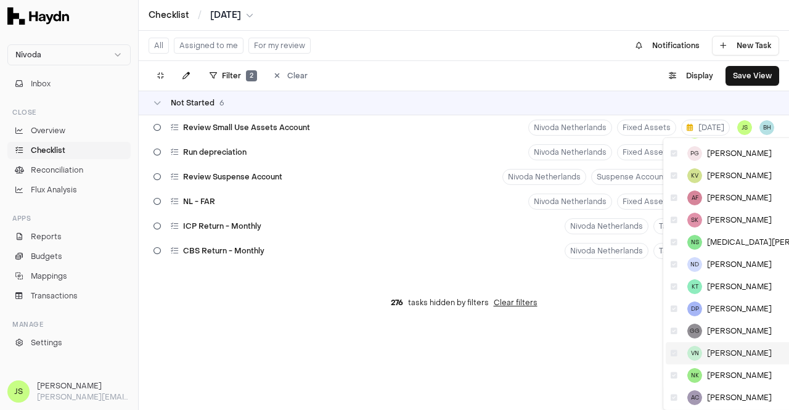
scroll to position [65, 0]
click at [673, 375] on icon at bounding box center [674, 374] width 7 height 7
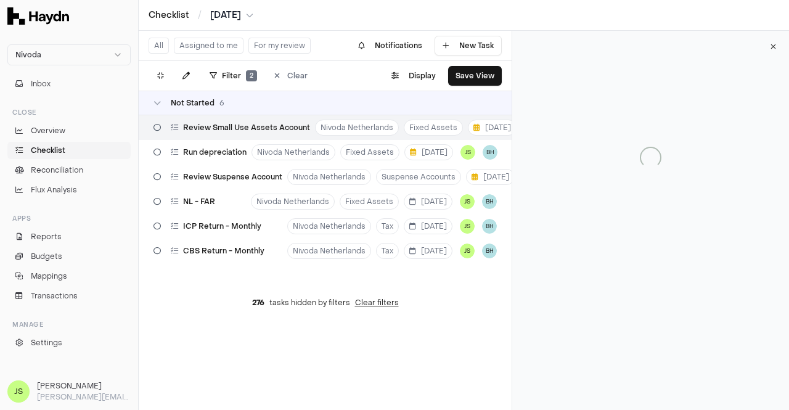
scroll to position [0, 47]
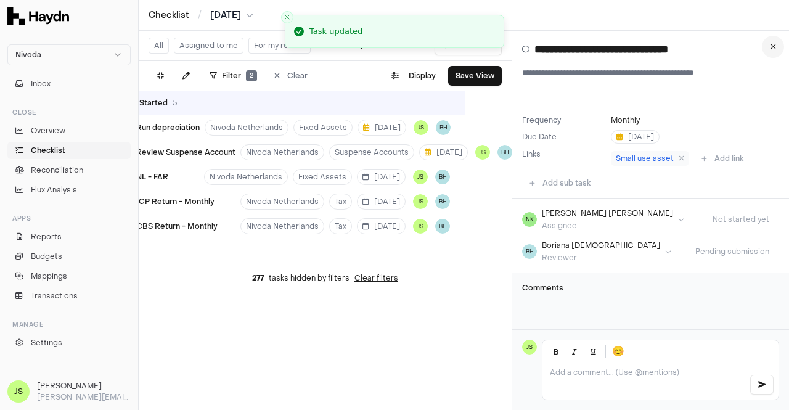
click at [776, 45] on button at bounding box center [773, 47] width 22 height 22
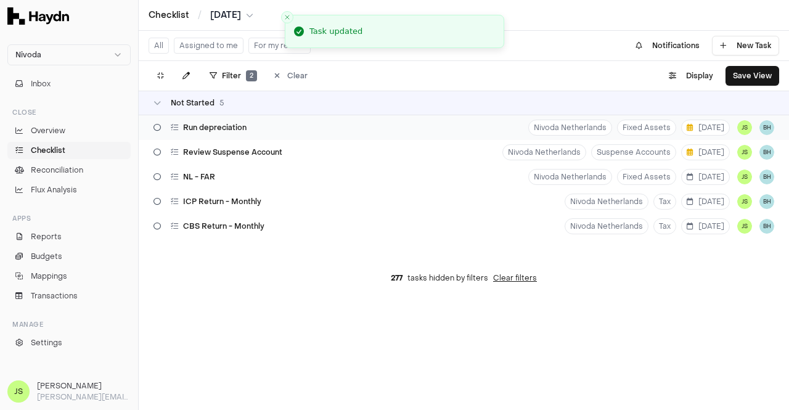
click at [731, 130] on html "Nivoda Inbox Close Overview Checklist Reconciliation Flux Analysis Apps Reports…" at bounding box center [394, 205] width 789 height 410
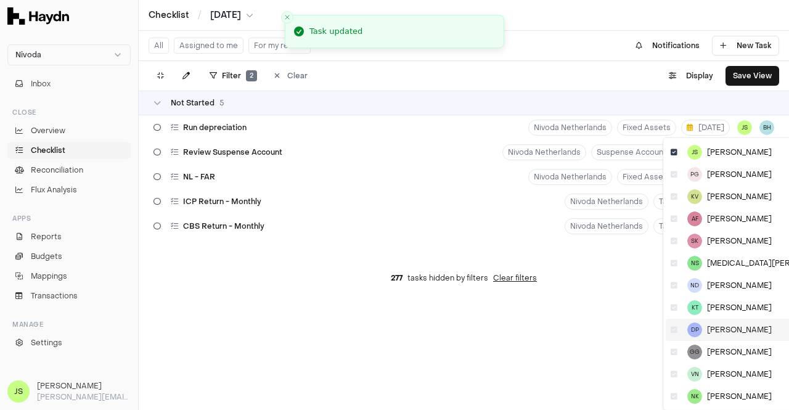
scroll to position [65, 0]
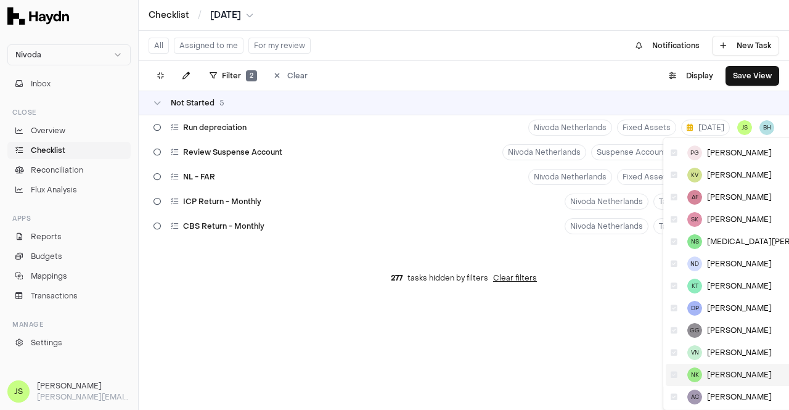
click at [676, 376] on icon at bounding box center [674, 374] width 7 height 7
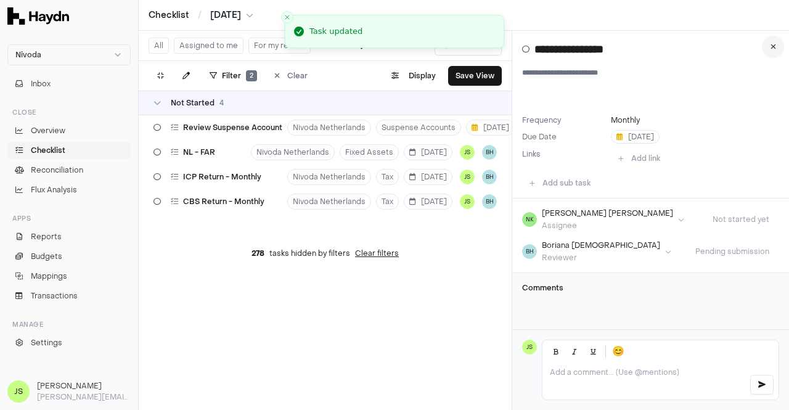
click at [771, 50] on icon at bounding box center [774, 46] width 6 height 7
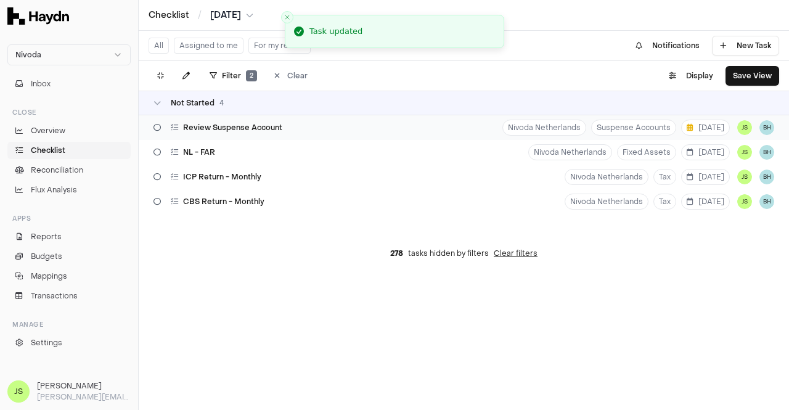
click at [734, 129] on html "Nivoda Inbox Close Overview Checklist Reconciliation Flux Analysis Apps Reports…" at bounding box center [394, 205] width 789 height 410
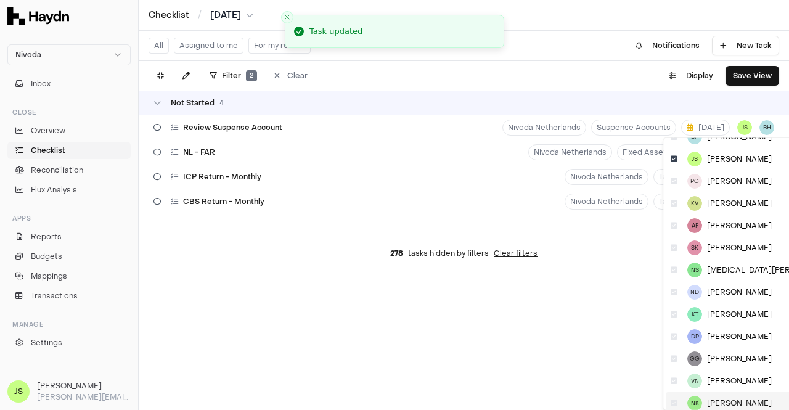
scroll to position [65, 0]
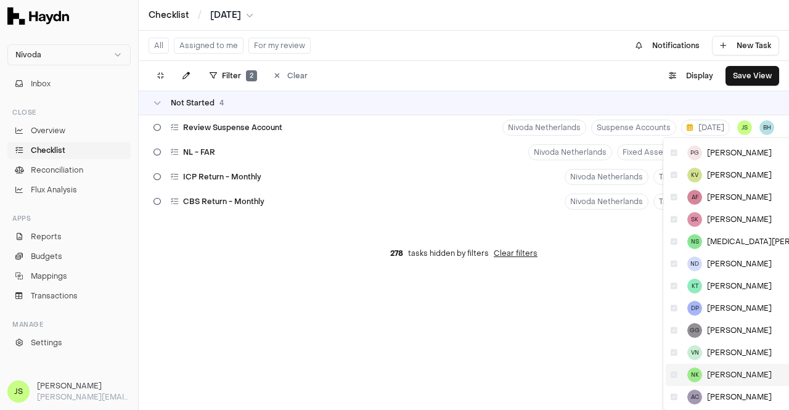
click at [675, 374] on icon at bounding box center [674, 374] width 7 height 7
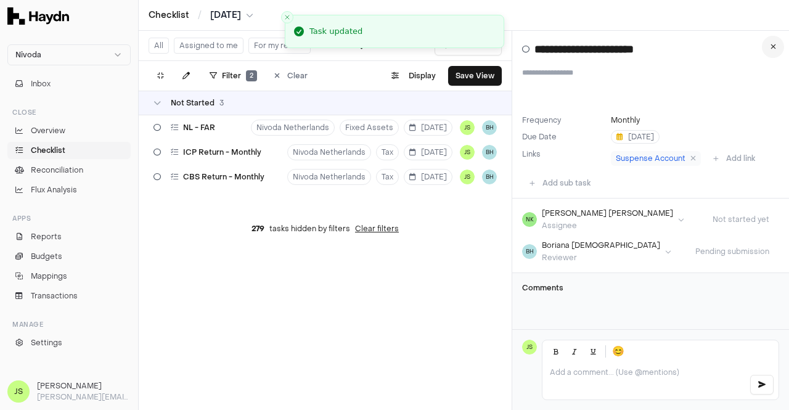
click at [768, 49] on button at bounding box center [773, 47] width 22 height 22
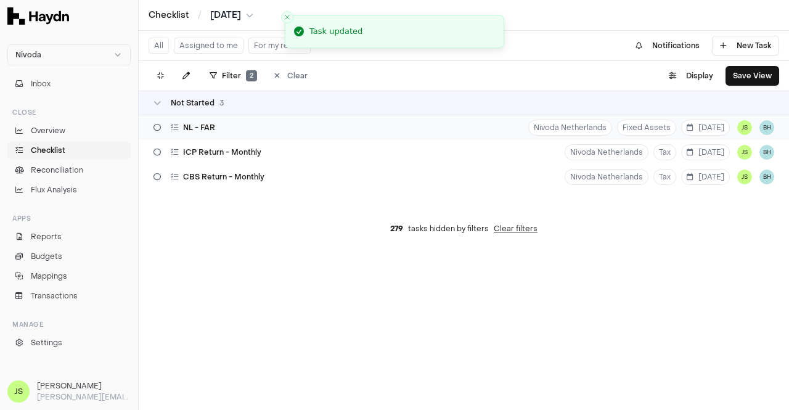
click at [736, 128] on html "Nivoda Inbox Close Overview Checklist Reconciliation Flux Analysis Apps Reports…" at bounding box center [394, 205] width 789 height 410
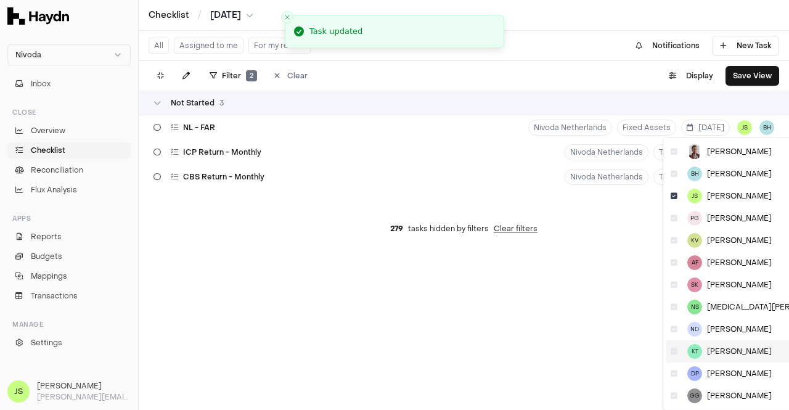
scroll to position [65, 0]
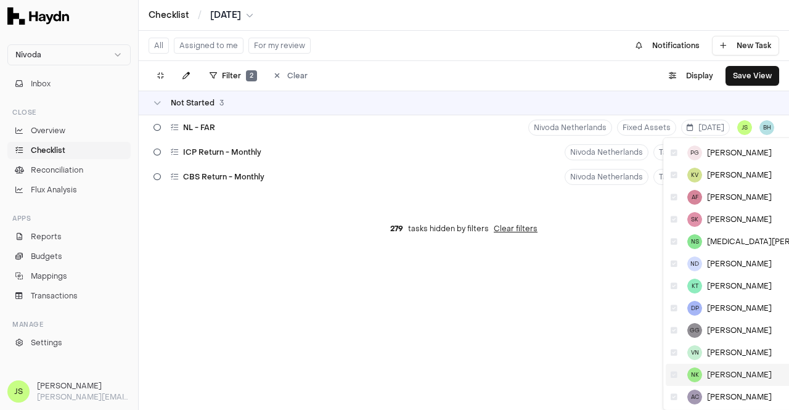
click at [673, 372] on icon at bounding box center [674, 374] width 7 height 7
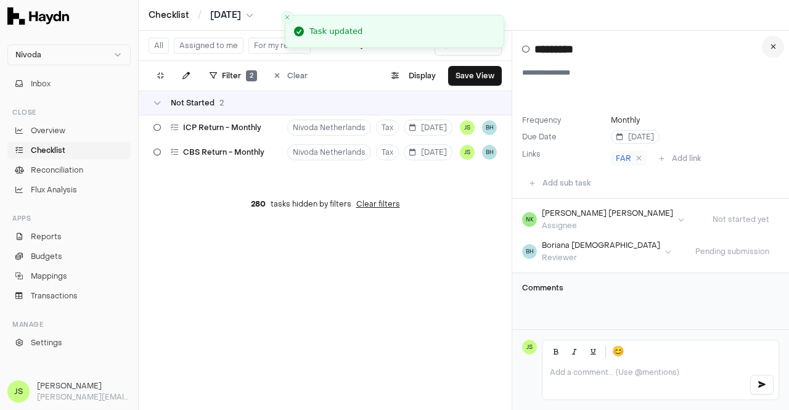
click at [772, 52] on button at bounding box center [773, 47] width 22 height 22
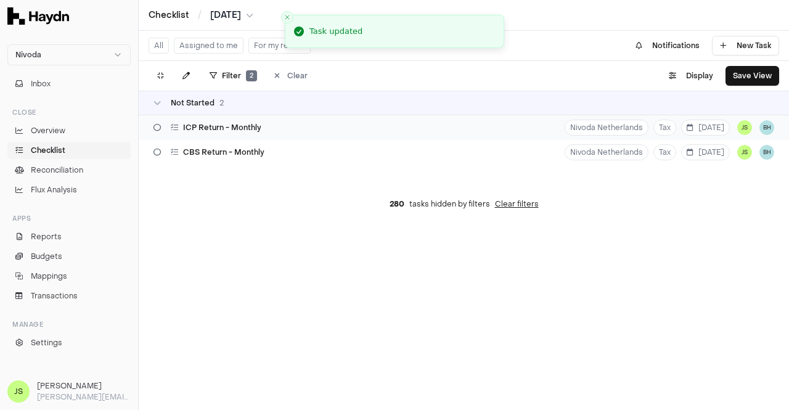
click at [733, 126] on html "Nivoda Inbox Close Overview Checklist Reconciliation Flux Analysis Apps Reports…" at bounding box center [394, 205] width 789 height 410
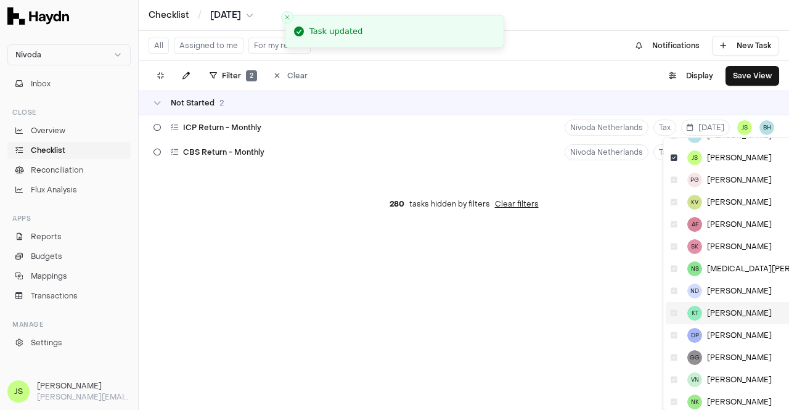
scroll to position [65, 0]
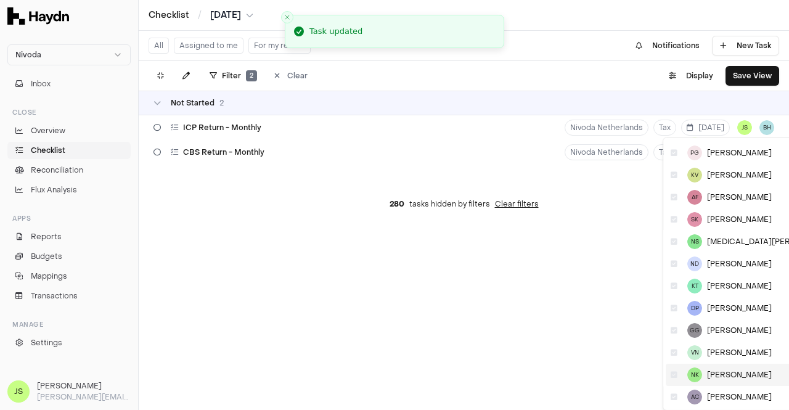
click at [673, 373] on icon at bounding box center [674, 374] width 7 height 7
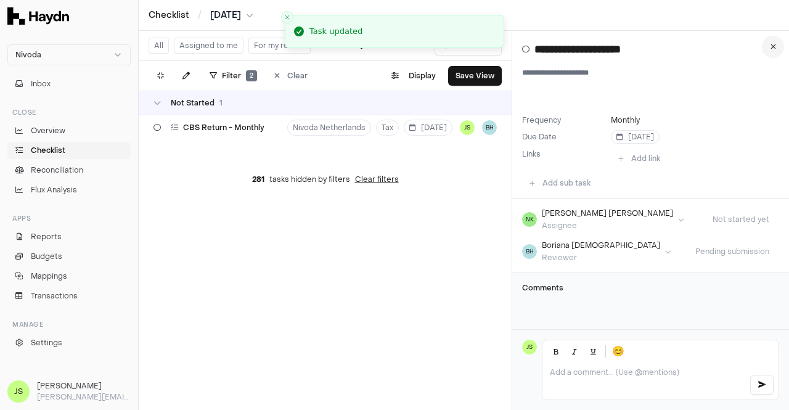
click at [771, 49] on icon at bounding box center [774, 46] width 6 height 7
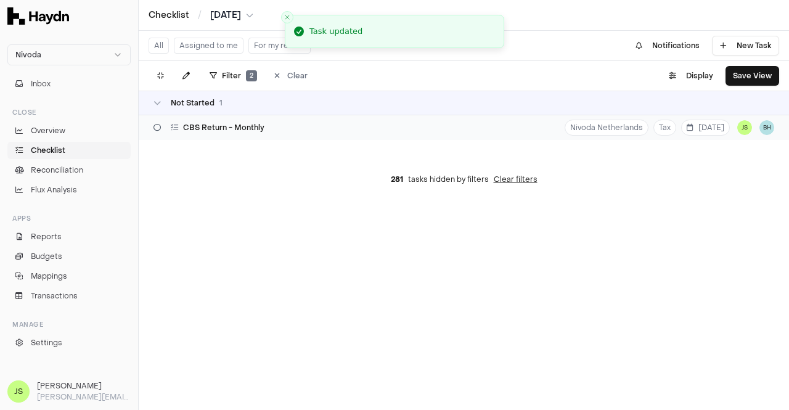
click at [738, 126] on html "Nivoda Inbox Close Overview Checklist Reconciliation Flux Analysis Apps Reports…" at bounding box center [394, 205] width 789 height 410
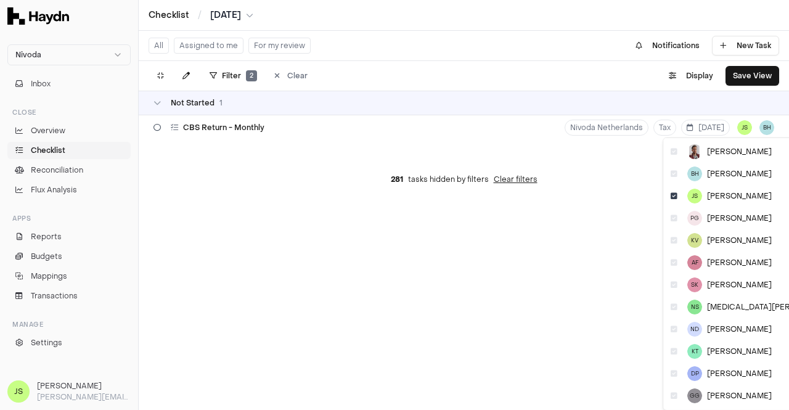
click at [285, 136] on html "Nivoda Inbox Close Overview Checklist Reconciliation Flux Analysis Apps Reports…" at bounding box center [394, 205] width 789 height 410
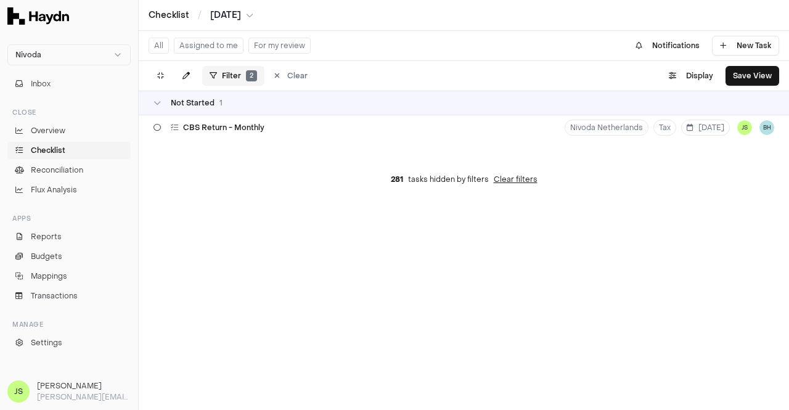
click at [243, 80] on html "Nivoda Inbox Close Overview Checklist Reconciliation Flux Analysis Apps Reports…" at bounding box center [394, 205] width 789 height 410
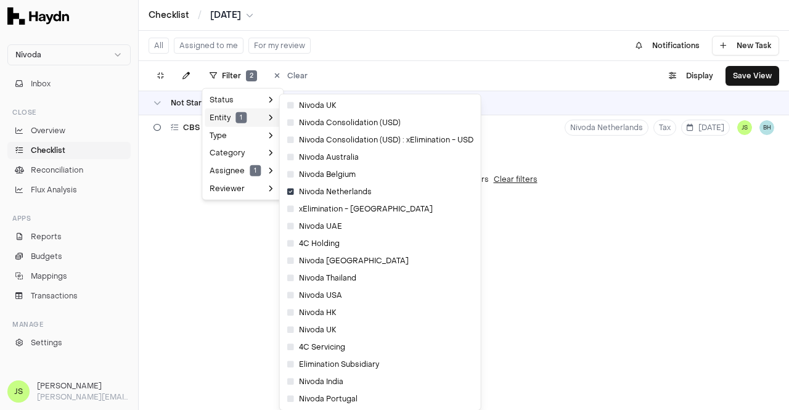
click at [238, 118] on span "1" at bounding box center [241, 117] width 11 height 11
click at [295, 191] on span "Nivoda Netherlands" at bounding box center [329, 192] width 84 height 10
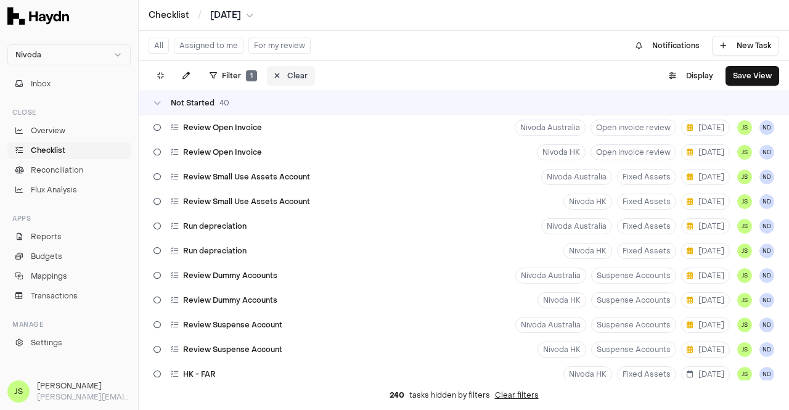
click at [274, 78] on icon at bounding box center [277, 75] width 6 height 7
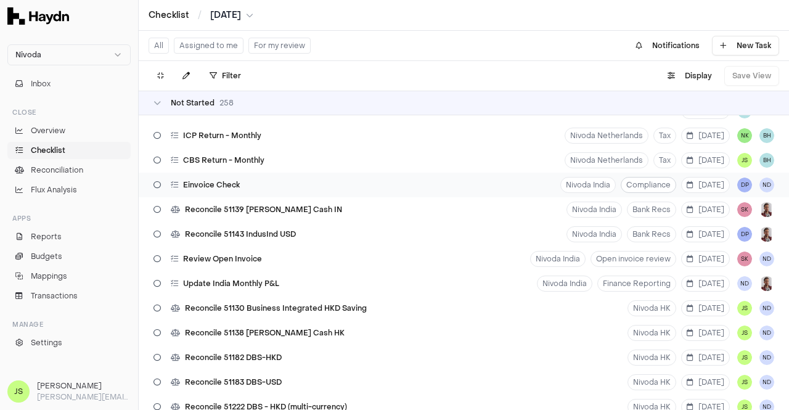
scroll to position [4625, 0]
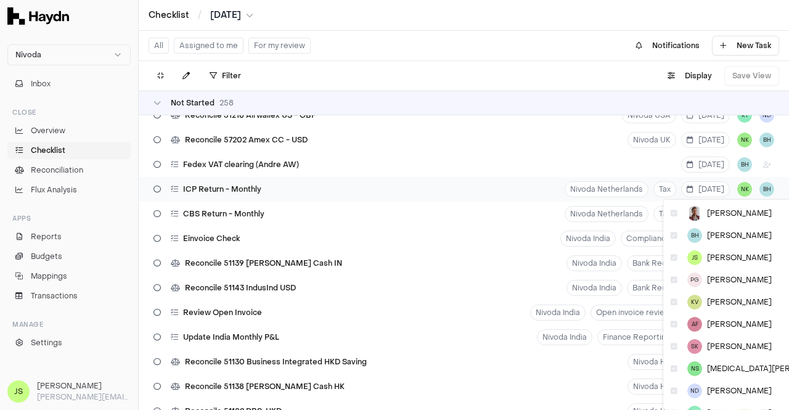
click at [733, 189] on html "Nivoda Inbox Close Overview Checklist Reconciliation Flux Analysis Apps Reports…" at bounding box center [394, 205] width 789 height 410
click at [725, 250] on div "[PERSON_NAME]" at bounding box center [754, 258] width 176 height 22
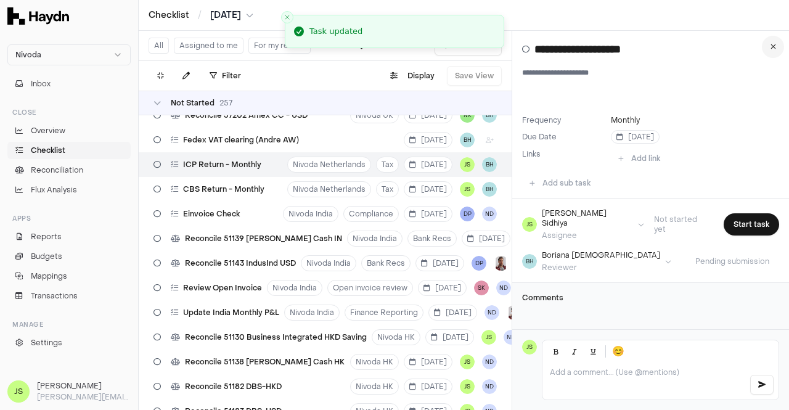
click at [778, 41] on button at bounding box center [773, 47] width 22 height 22
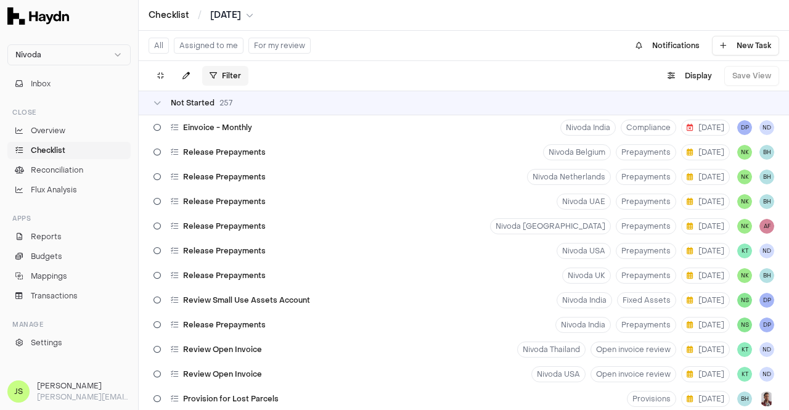
click at [227, 75] on html "Nivoda Inbox Close Overview Checklist Reconciliation Flux Analysis Apps Reports…" at bounding box center [394, 205] width 789 height 410
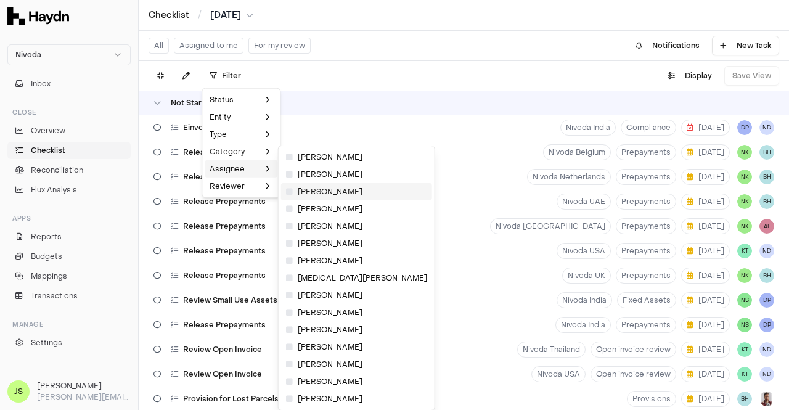
click at [324, 196] on span "[PERSON_NAME]" at bounding box center [324, 192] width 76 height 10
